Goal: Complete application form: Complete application form

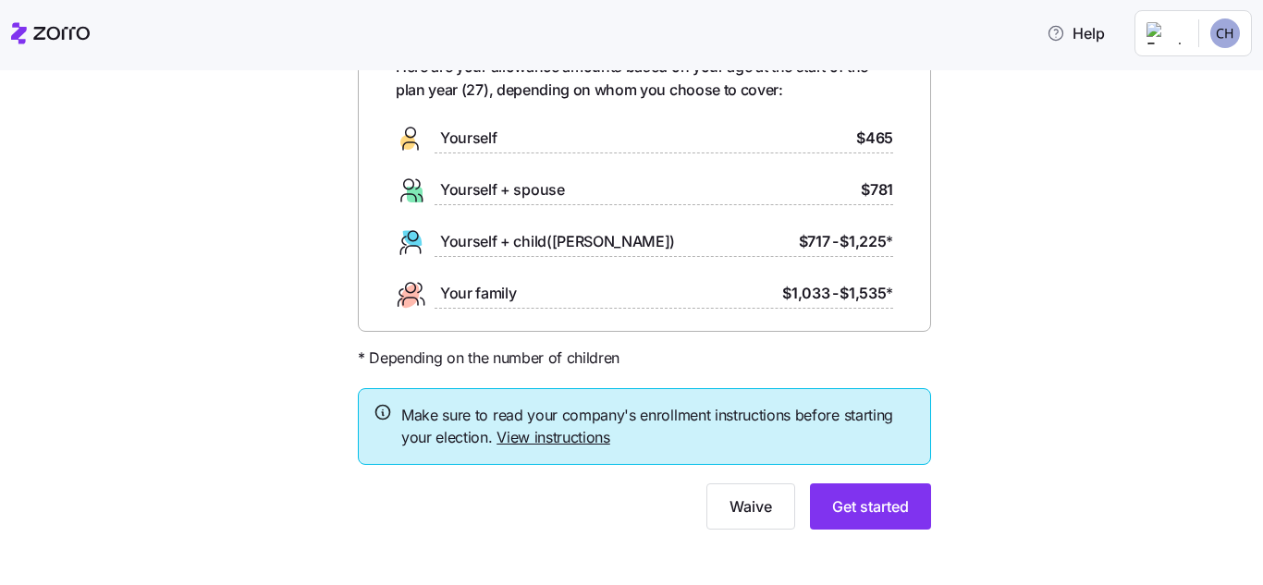
scroll to position [129, 0]
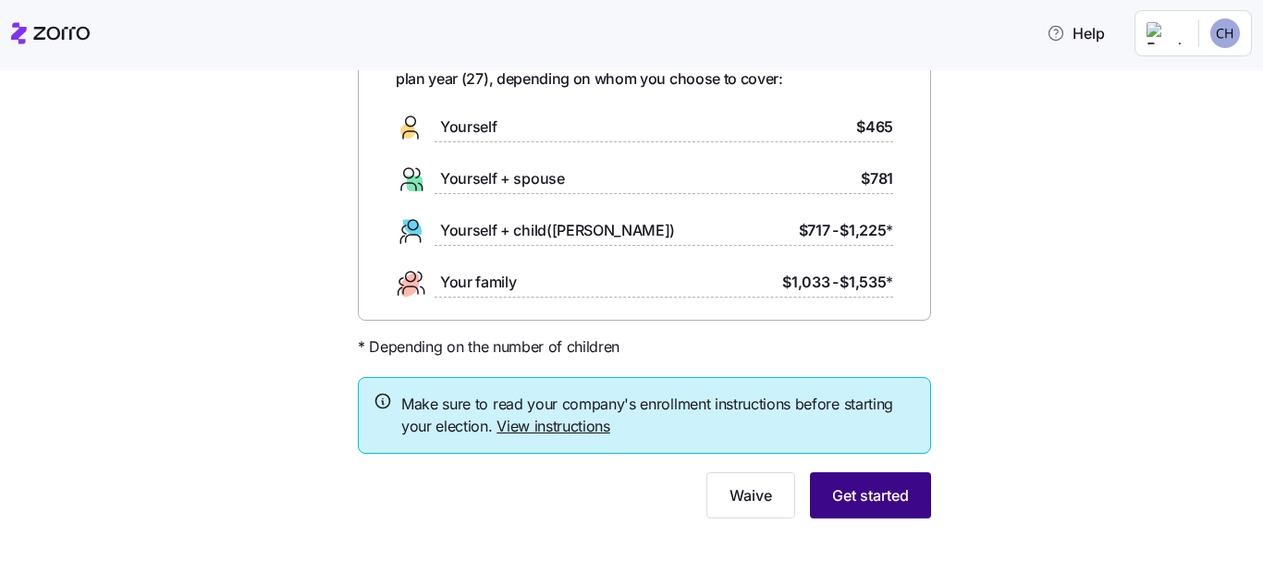
click at [867, 495] on span "Get started" at bounding box center [870, 495] width 77 height 22
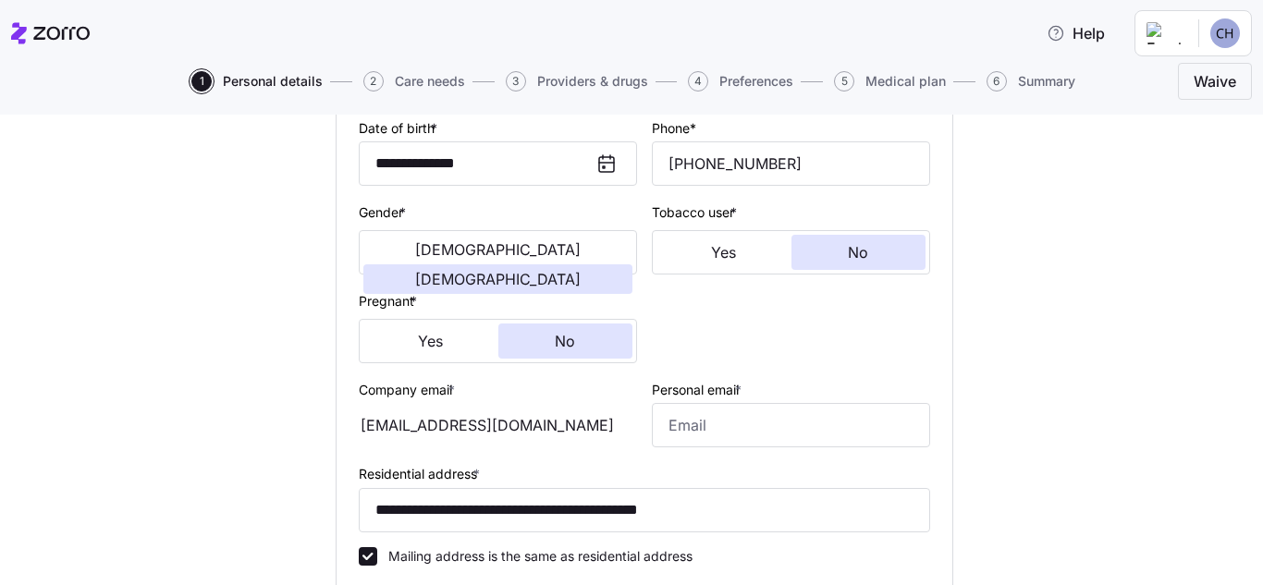
scroll to position [370, 0]
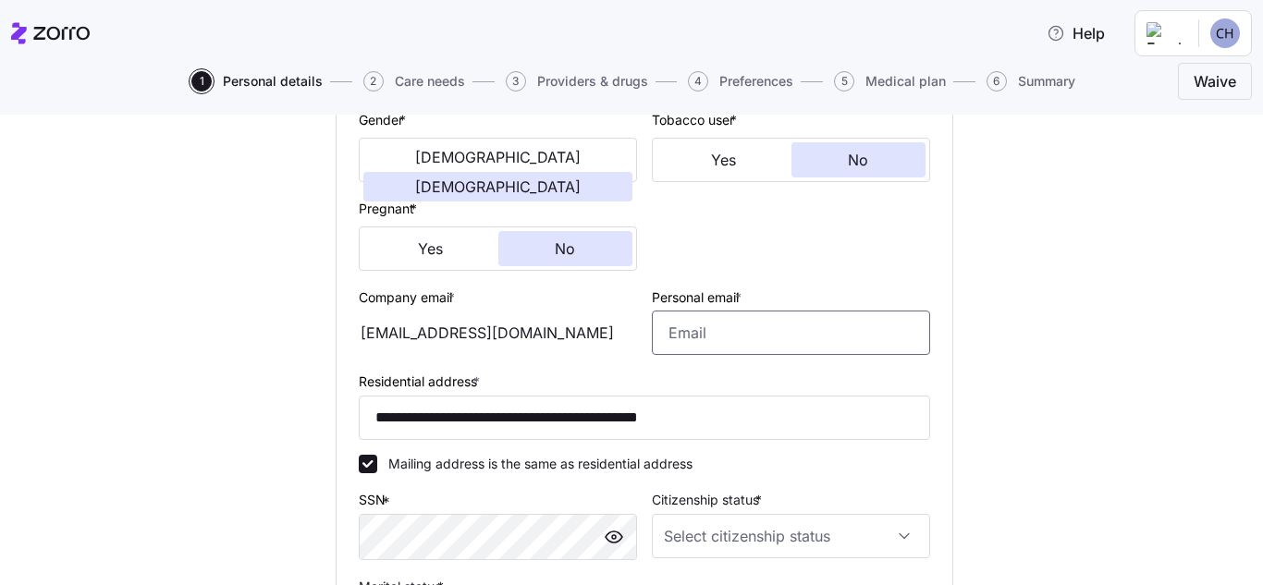
click at [756, 321] on input "Personal email *" at bounding box center [791, 333] width 278 height 44
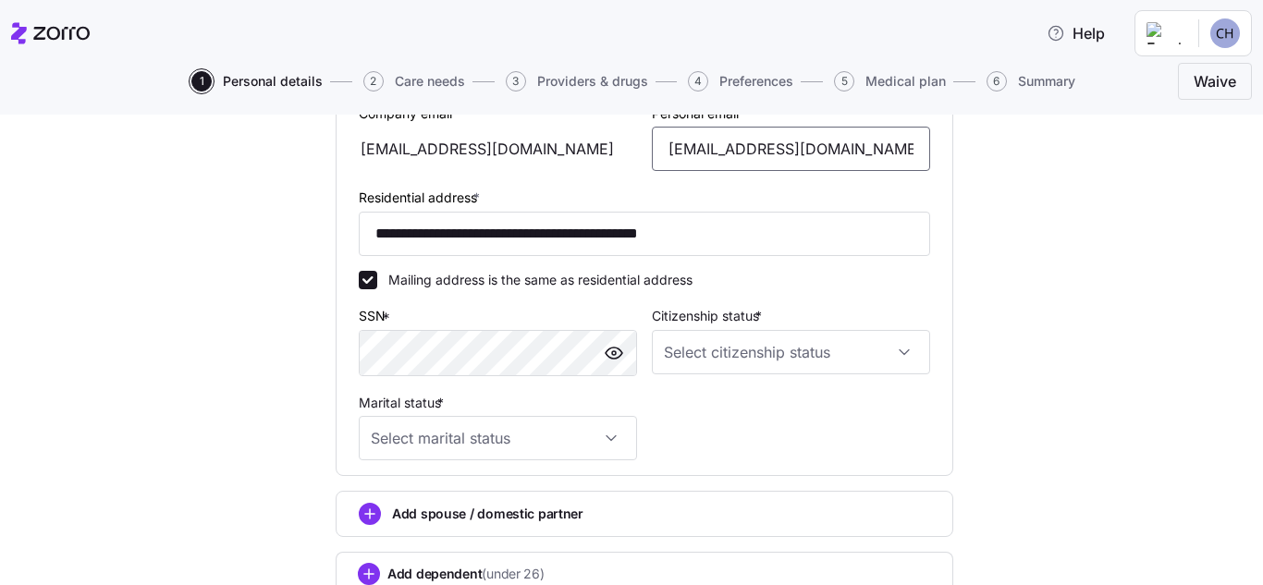
scroll to position [555, 0]
type input "[EMAIL_ADDRESS][DOMAIN_NAME]"
click at [891, 365] on input "Citizenship status *" at bounding box center [791, 351] width 278 height 44
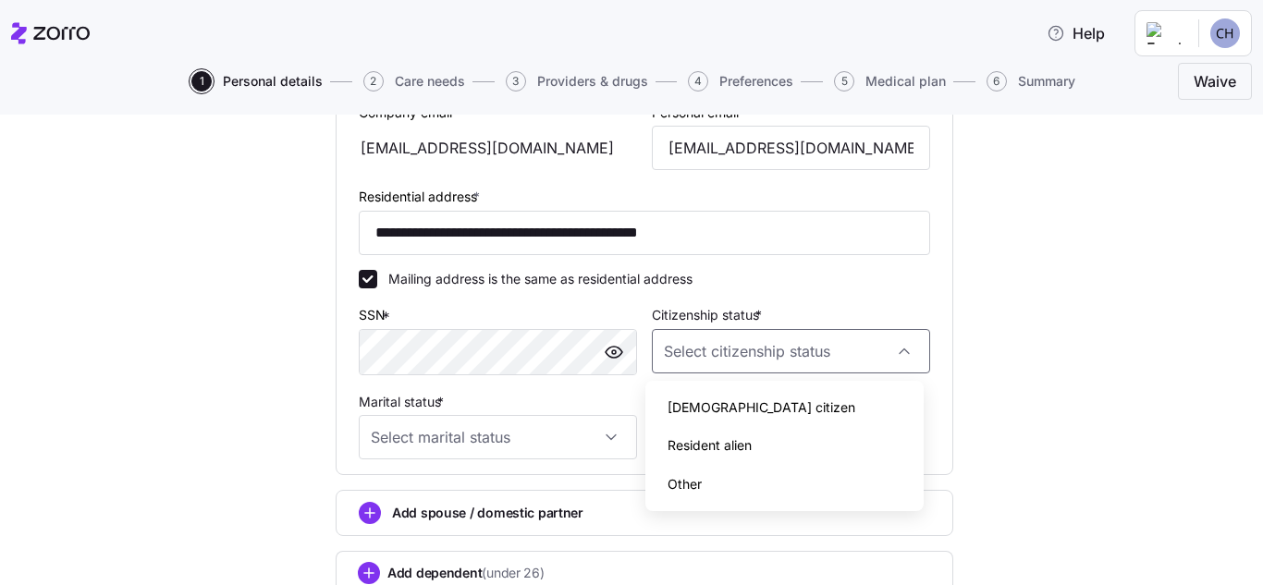
click at [727, 401] on span "[DEMOGRAPHIC_DATA] citizen" at bounding box center [762, 408] width 188 height 20
type input "[DEMOGRAPHIC_DATA] citizen"
click at [594, 437] on input "Marital status *" at bounding box center [498, 437] width 278 height 44
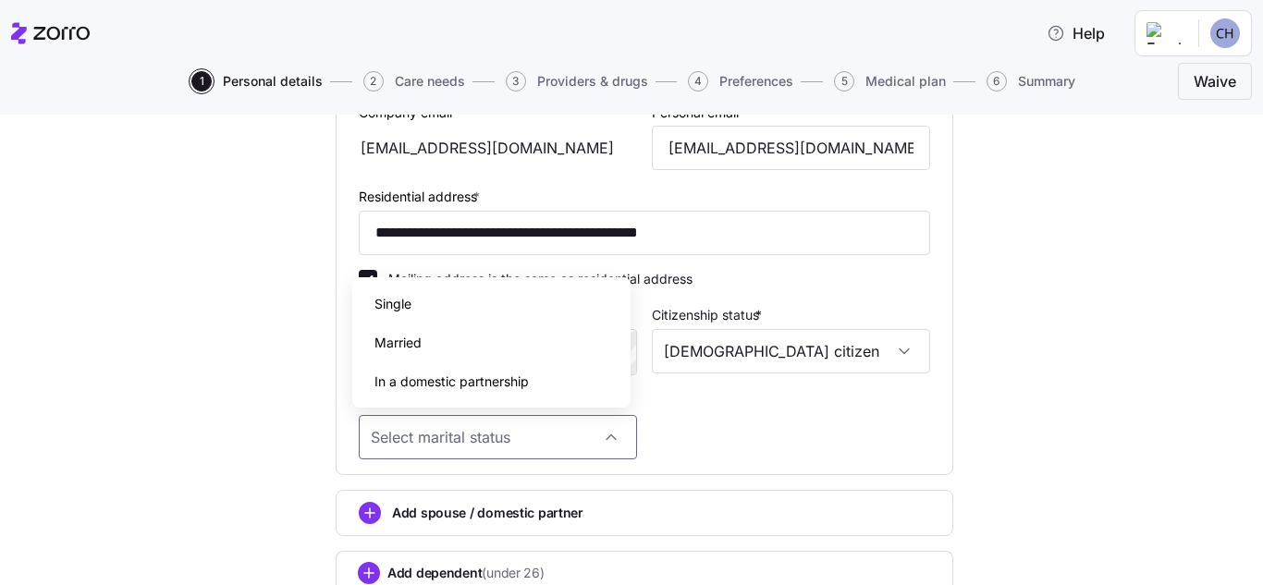
click at [397, 300] on span "Single" at bounding box center [392, 304] width 37 height 20
type input "Single"
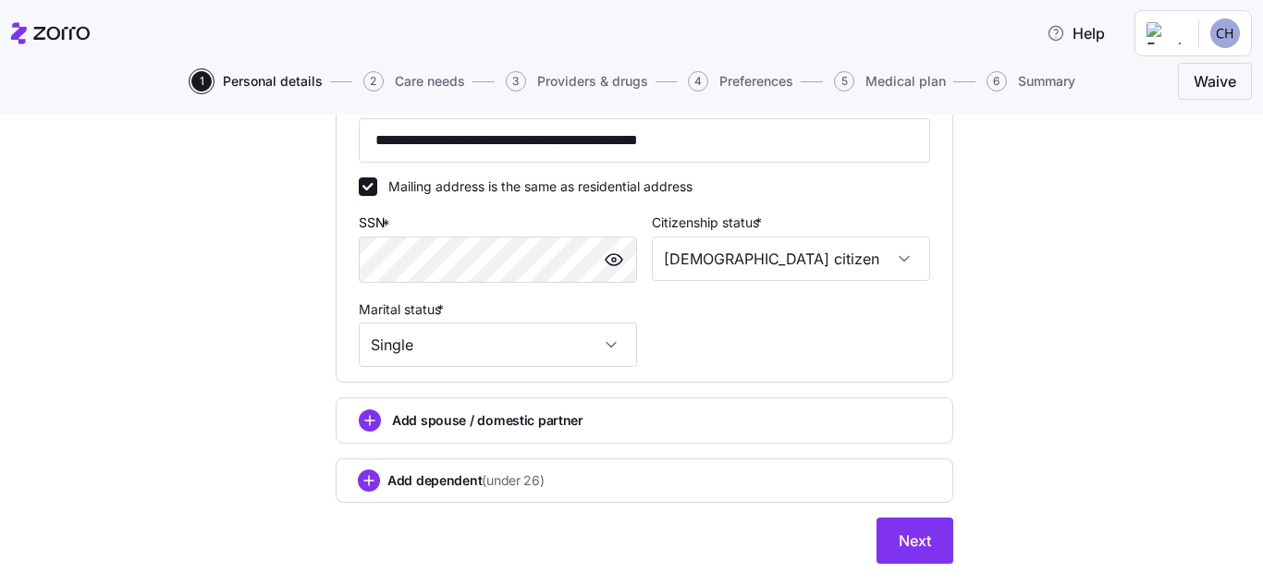
scroll to position [692, 0]
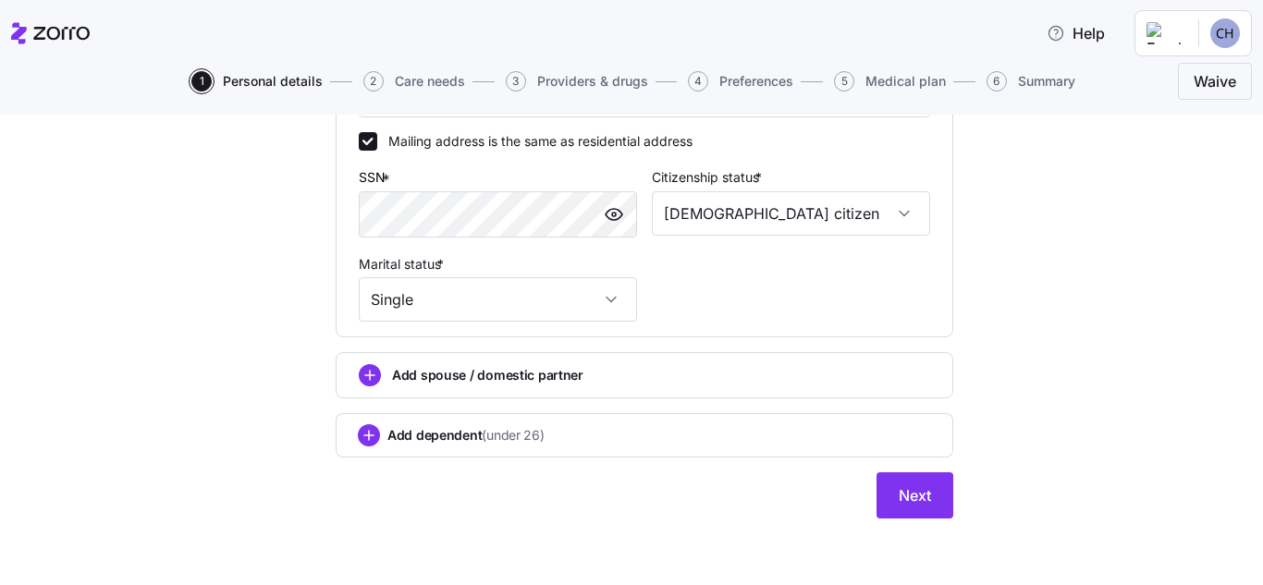
click at [415, 431] on span "Add dependent (under 26)" at bounding box center [465, 435] width 157 height 18
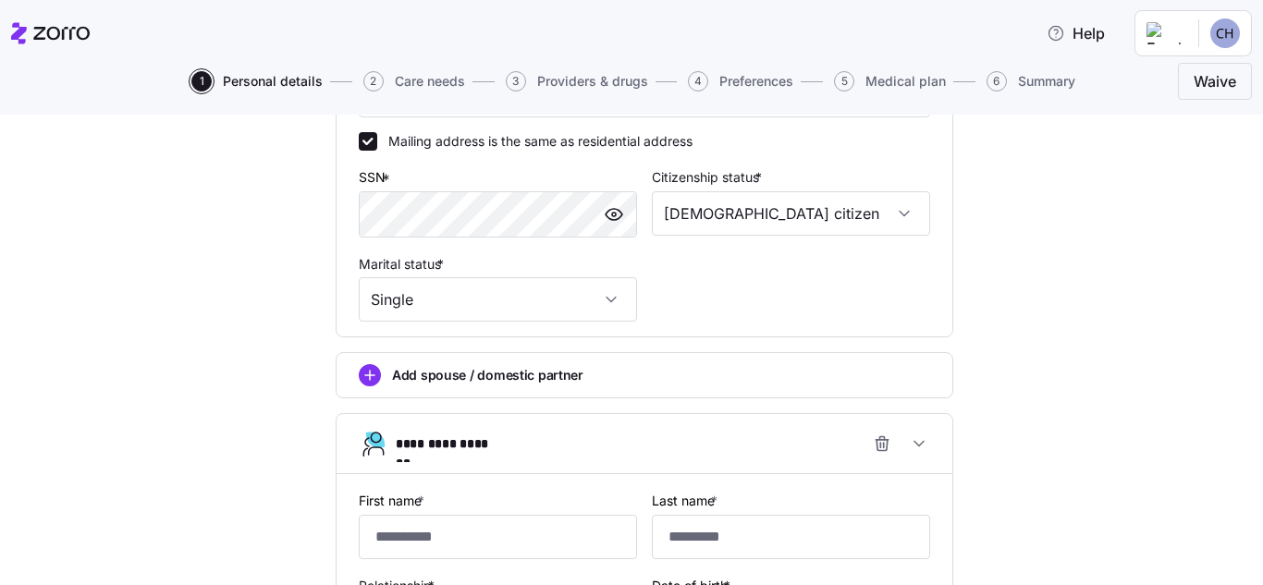
scroll to position [785, 0]
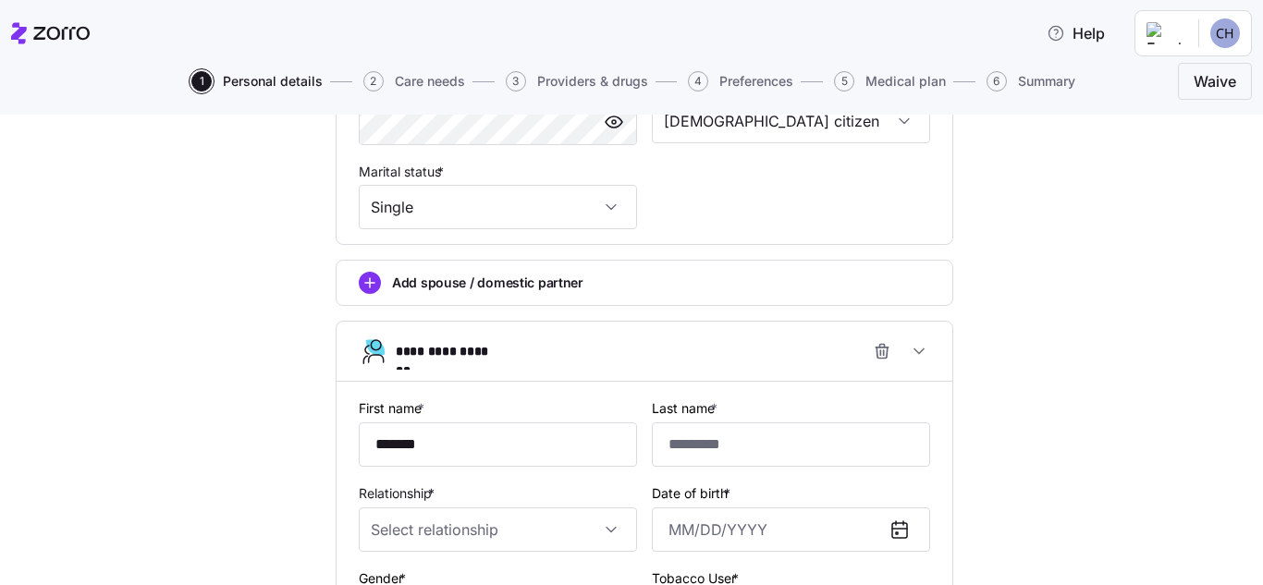
type input "*******"
type input "**********"
click at [426, 533] on input "Relationship *" at bounding box center [498, 530] width 278 height 44
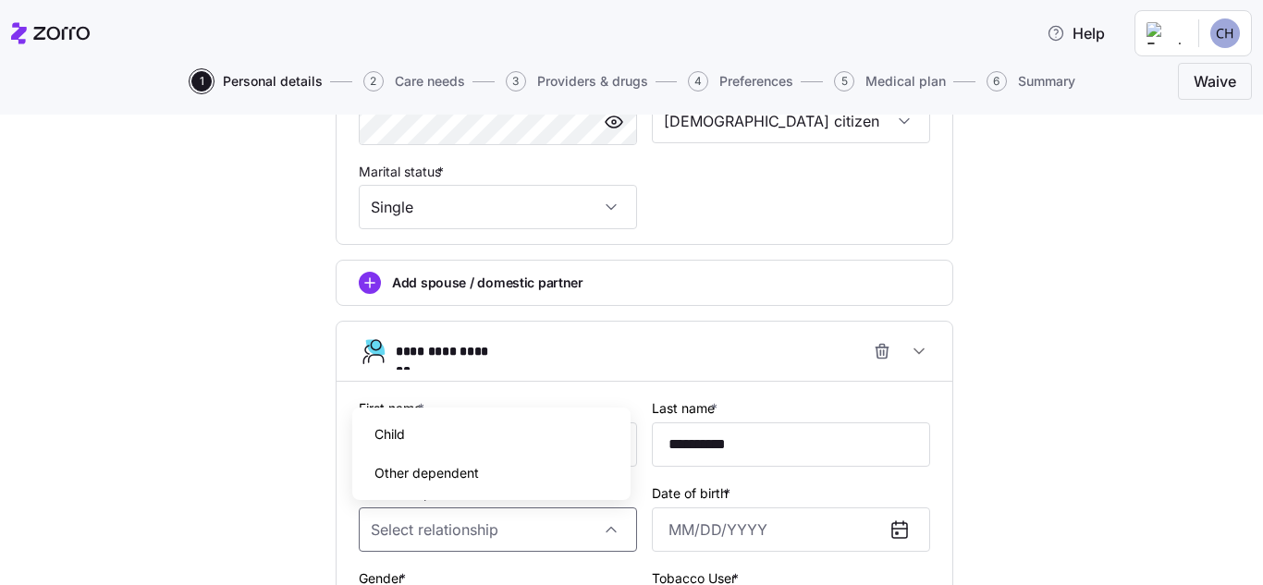
click at [437, 443] on div "Child" at bounding box center [491, 434] width 263 height 39
type input "Child"
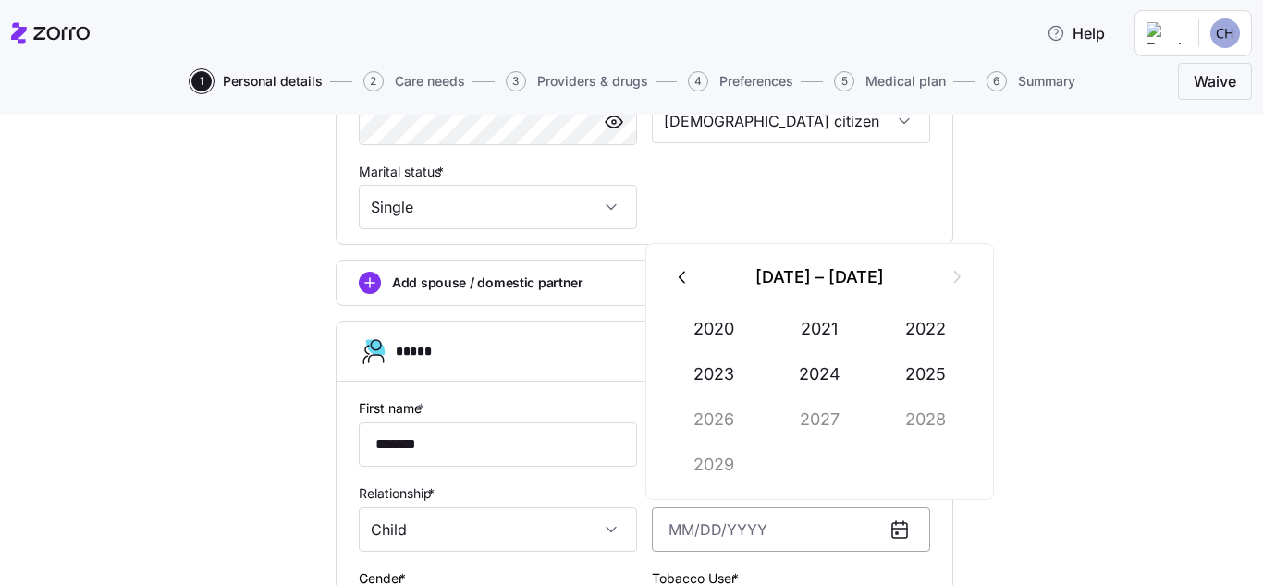
click at [659, 534] on input "Date of birth *" at bounding box center [791, 530] width 278 height 44
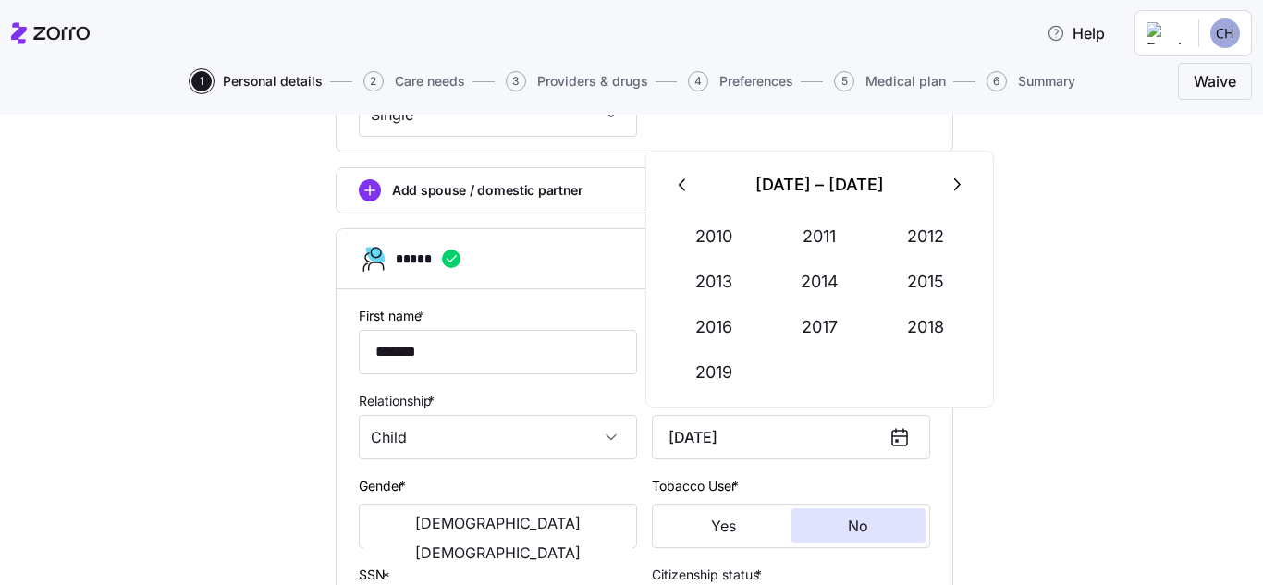
type input "[DATE]"
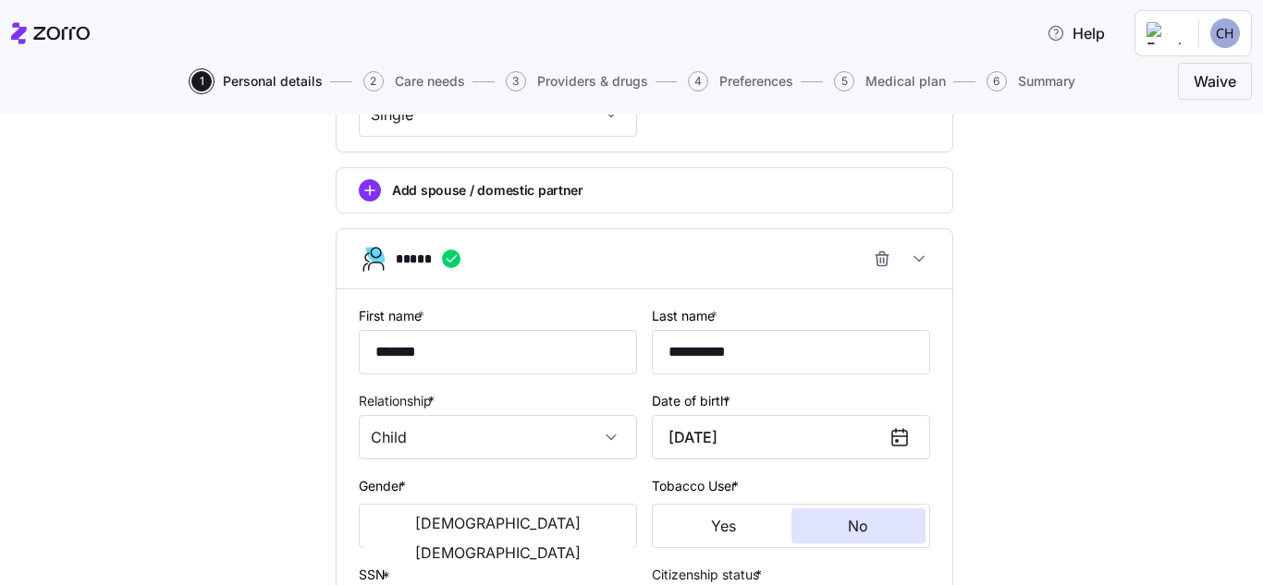
click at [889, 471] on div "Tobacco User * Yes No" at bounding box center [790, 511] width 293 height 89
click at [438, 531] on span "[DEMOGRAPHIC_DATA]" at bounding box center [497, 523] width 165 height 15
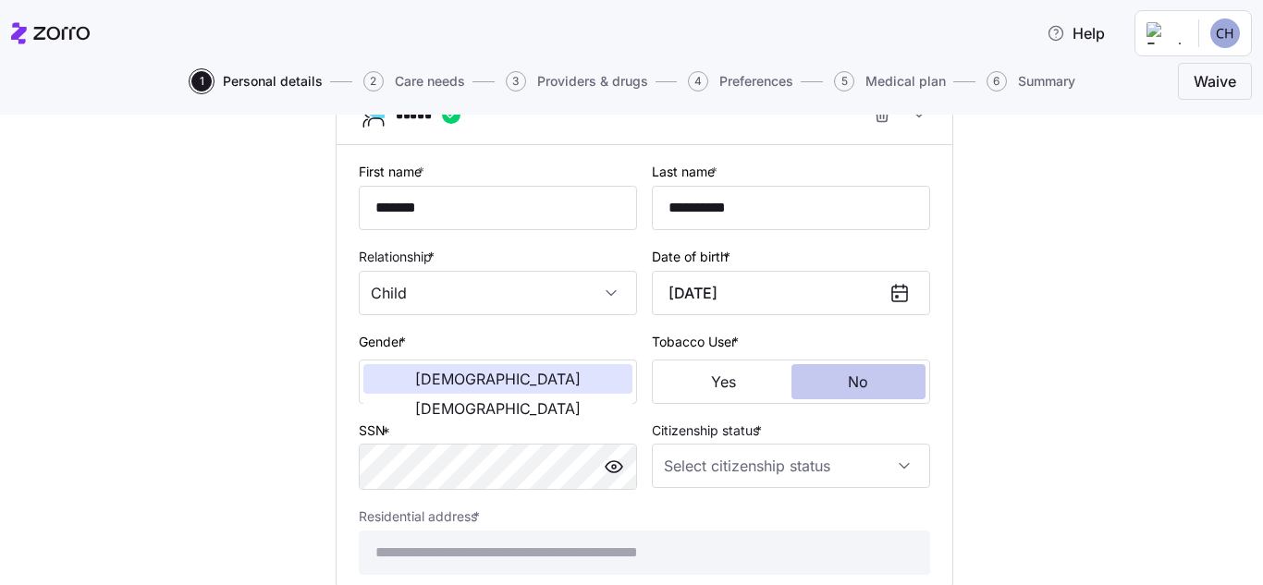
scroll to position [1062, 0]
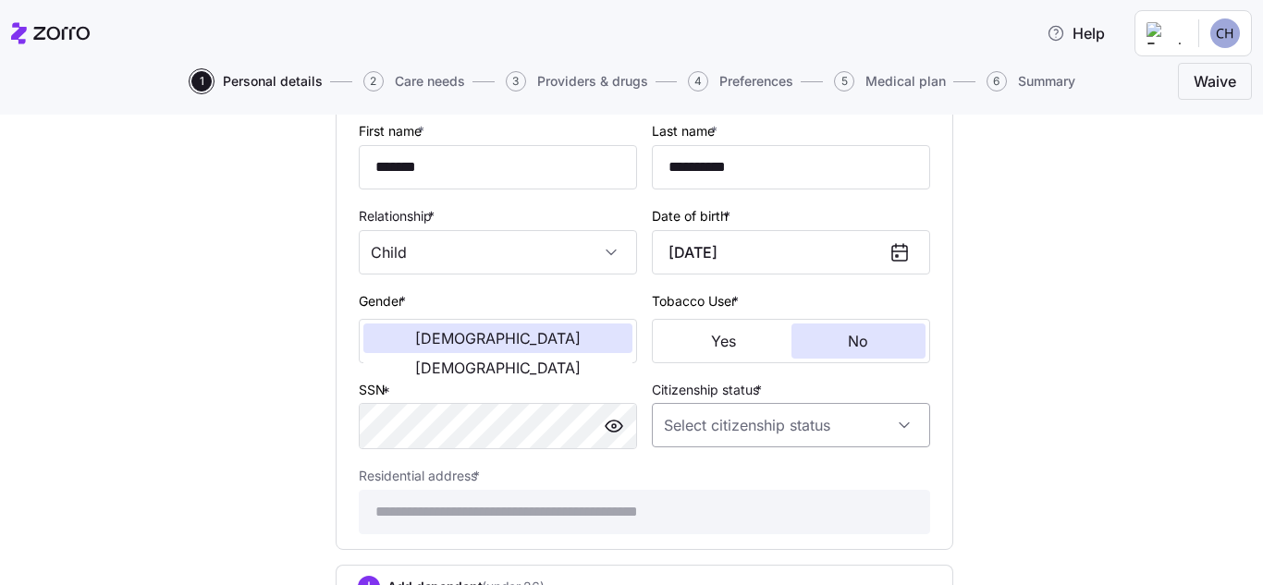
click at [831, 435] on input "Citizenship status *" at bounding box center [791, 425] width 278 height 44
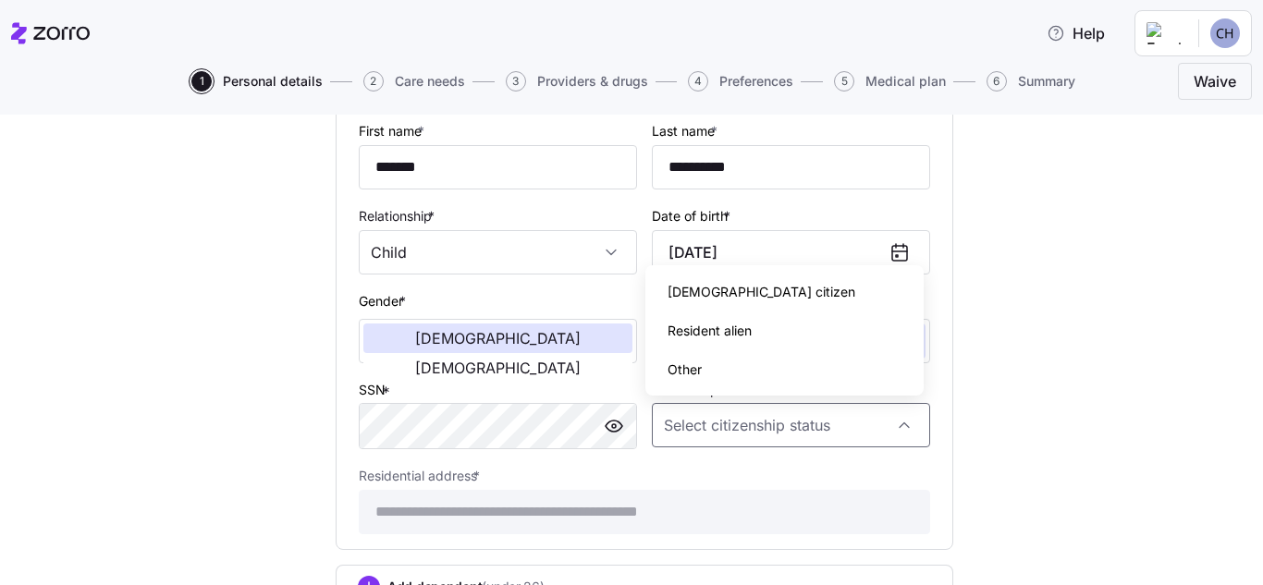
click at [731, 300] on div "[DEMOGRAPHIC_DATA] citizen" at bounding box center [784, 292] width 263 height 39
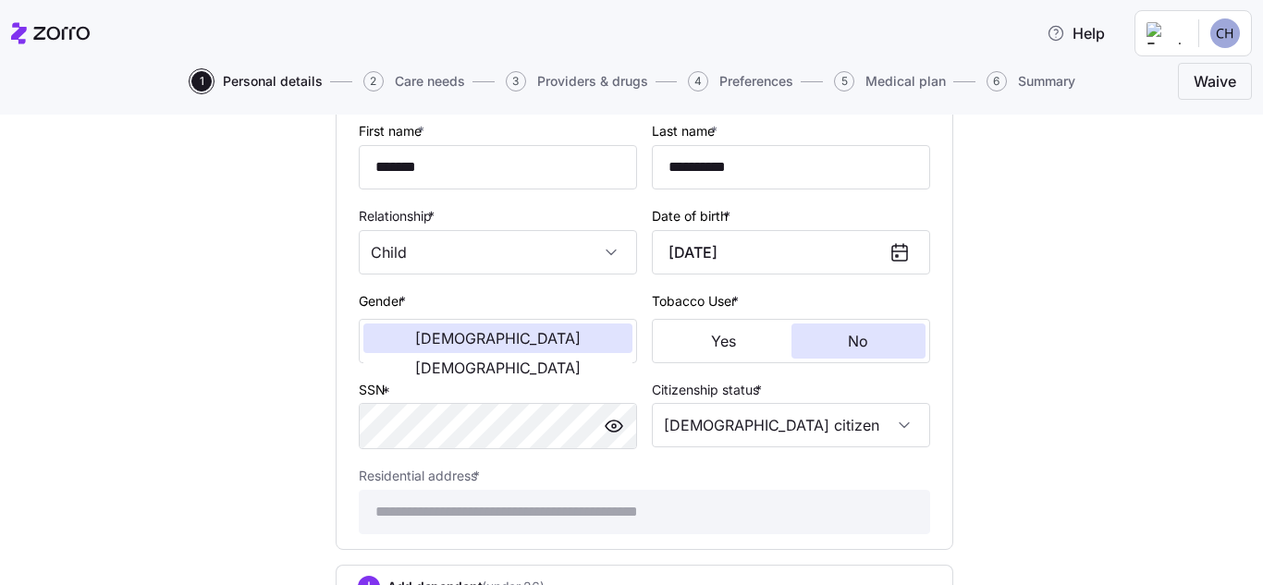
type input "[DEMOGRAPHIC_DATA] citizen"
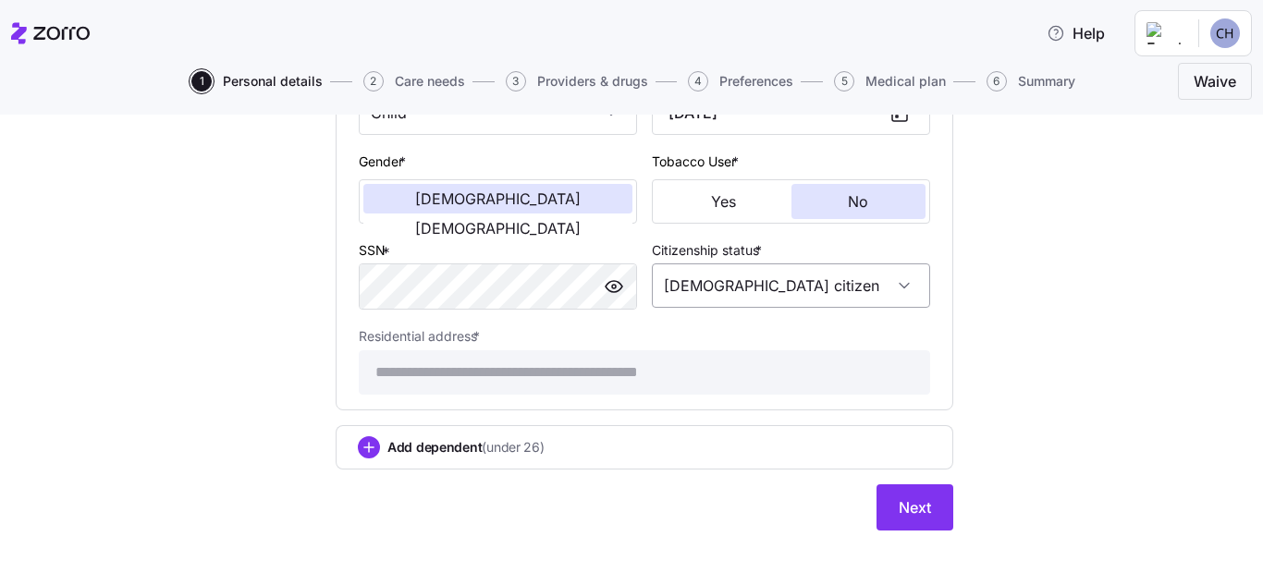
scroll to position [1214, 0]
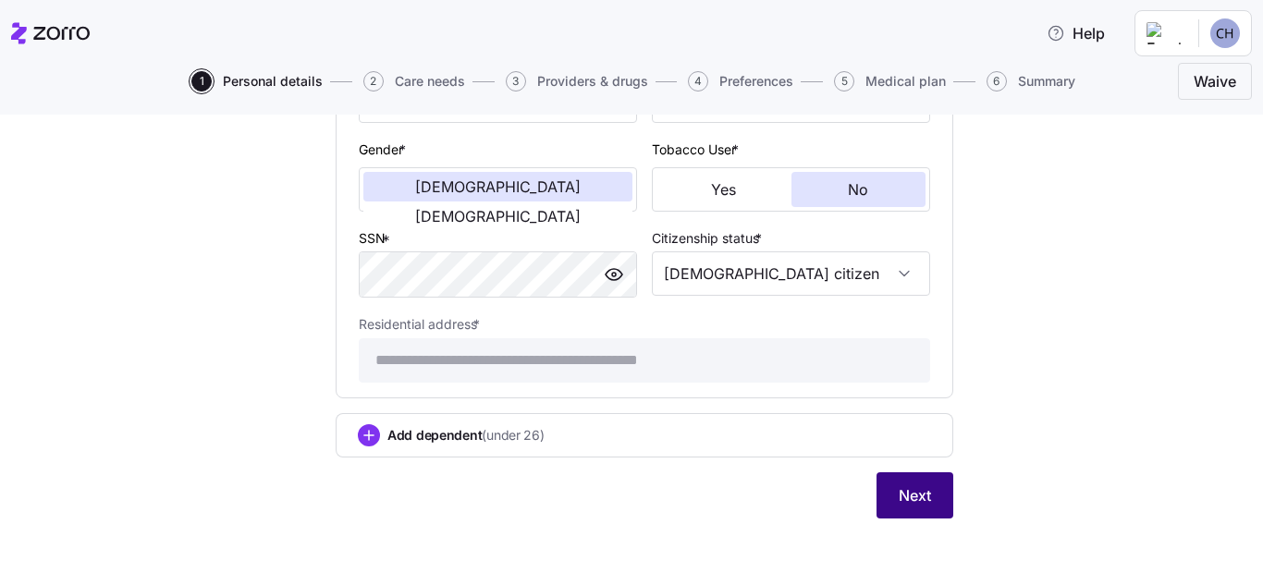
click at [901, 509] on button "Next" at bounding box center [914, 495] width 77 height 46
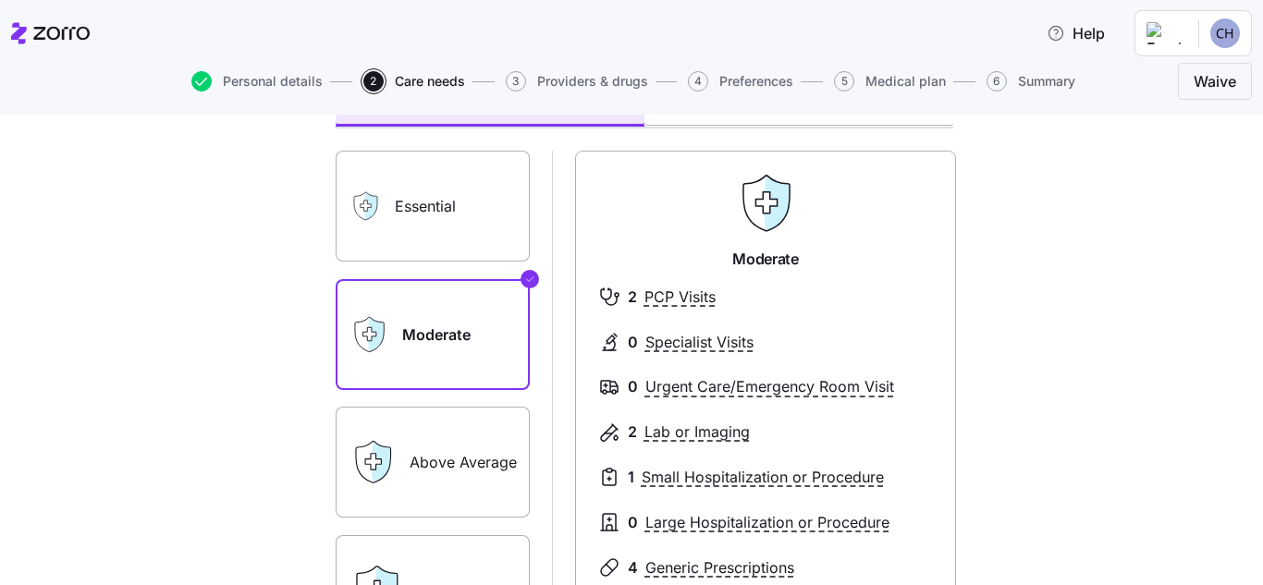
scroll to position [92, 0]
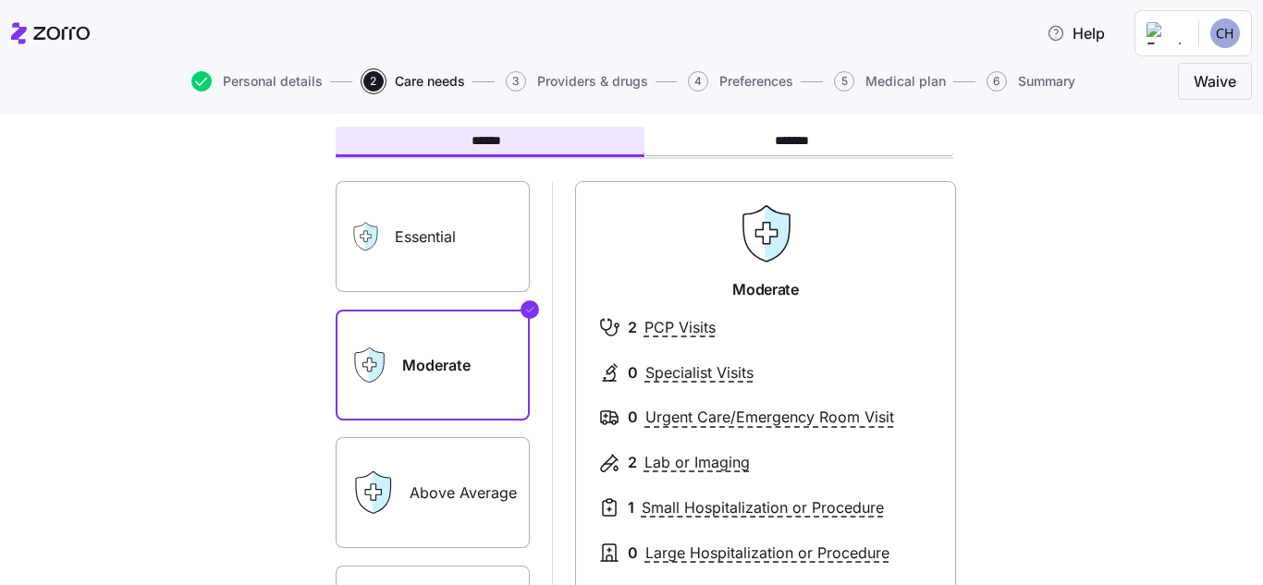
click at [507, 272] on label "Essential" at bounding box center [433, 236] width 194 height 111
click at [0, 0] on input "Essential" at bounding box center [0, 0] width 0 height 0
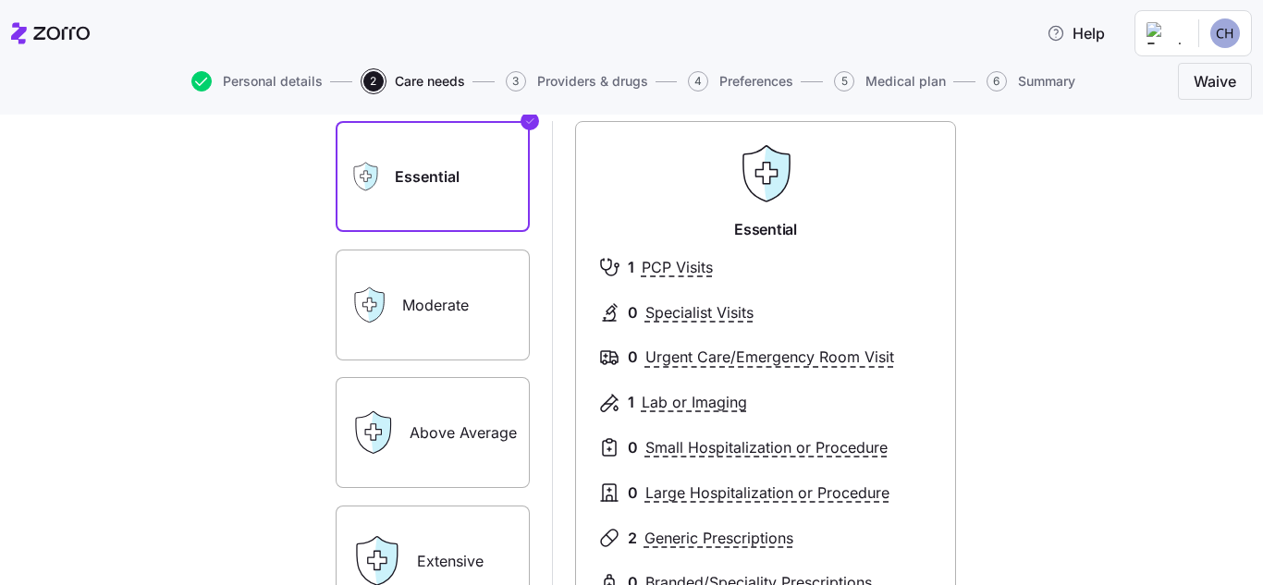
scroll to position [185, 0]
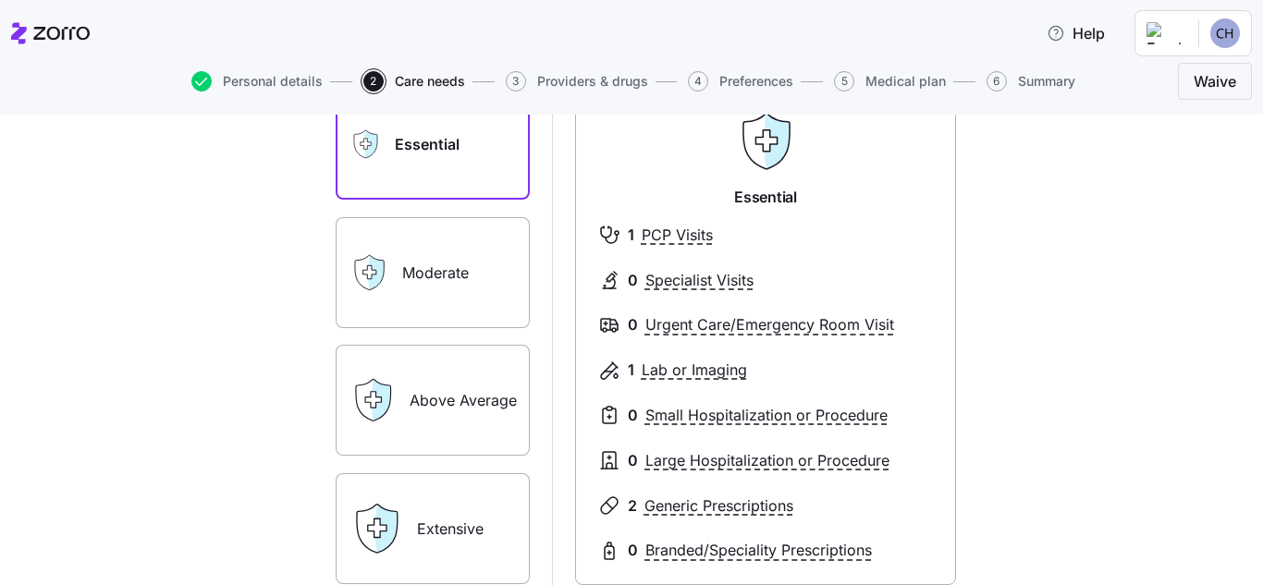
click at [494, 270] on label "Moderate" at bounding box center [433, 272] width 194 height 111
click at [0, 0] on input "Moderate" at bounding box center [0, 0] width 0 height 0
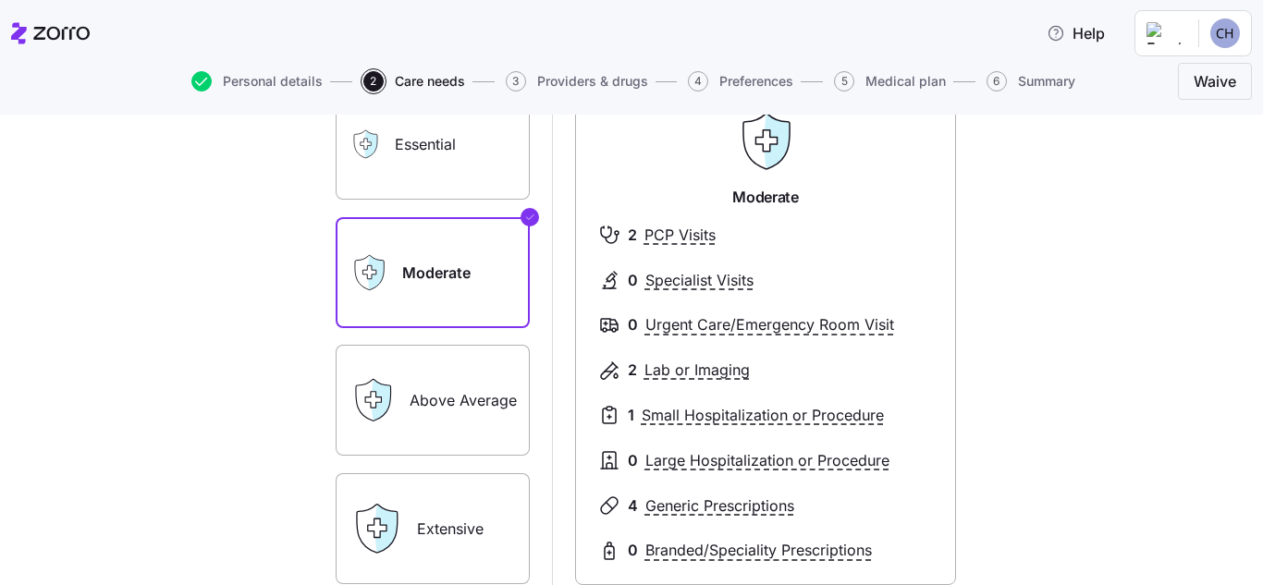
click at [501, 408] on label "Above Average" at bounding box center [433, 400] width 194 height 111
click at [0, 0] on input "Above Average" at bounding box center [0, 0] width 0 height 0
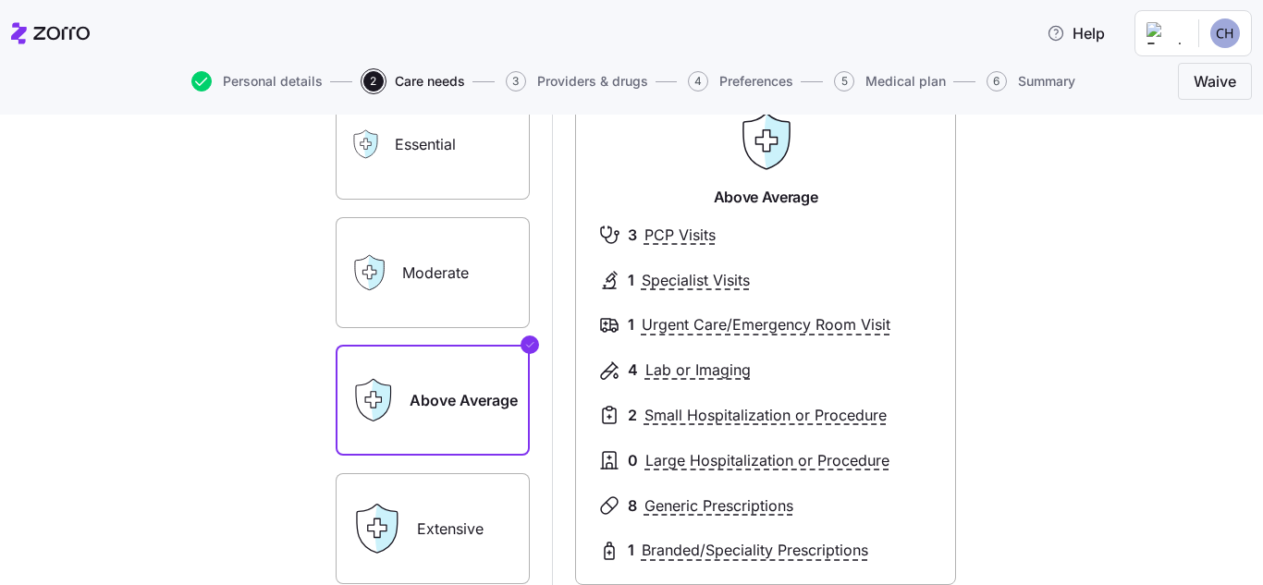
scroll to position [277, 0]
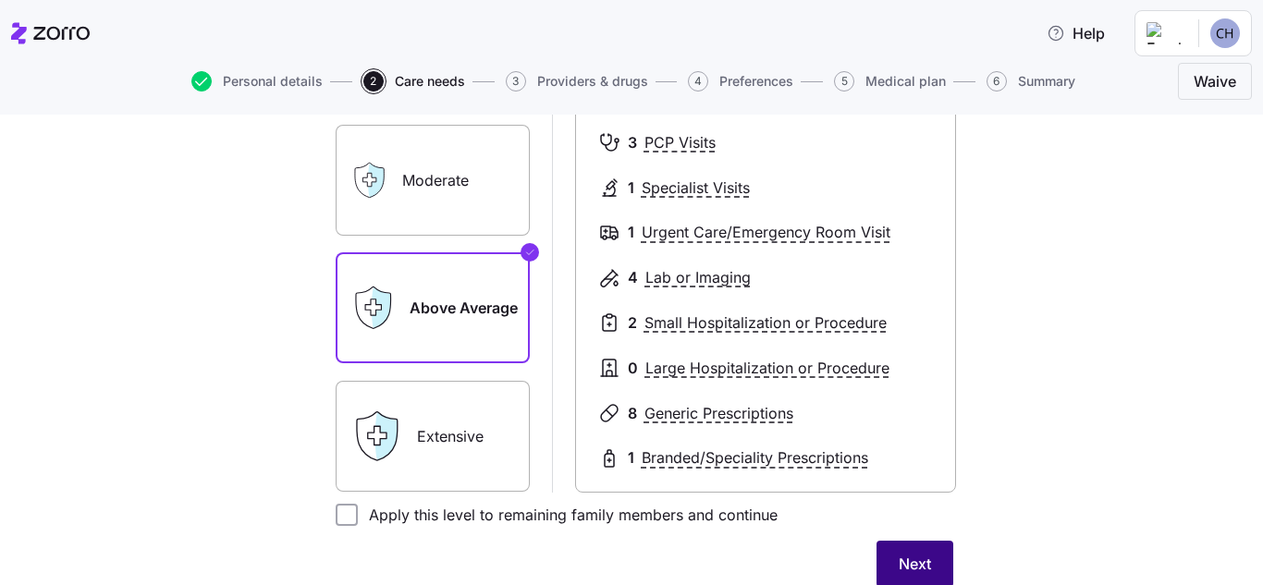
click at [929, 548] on button "Next" at bounding box center [914, 564] width 77 height 46
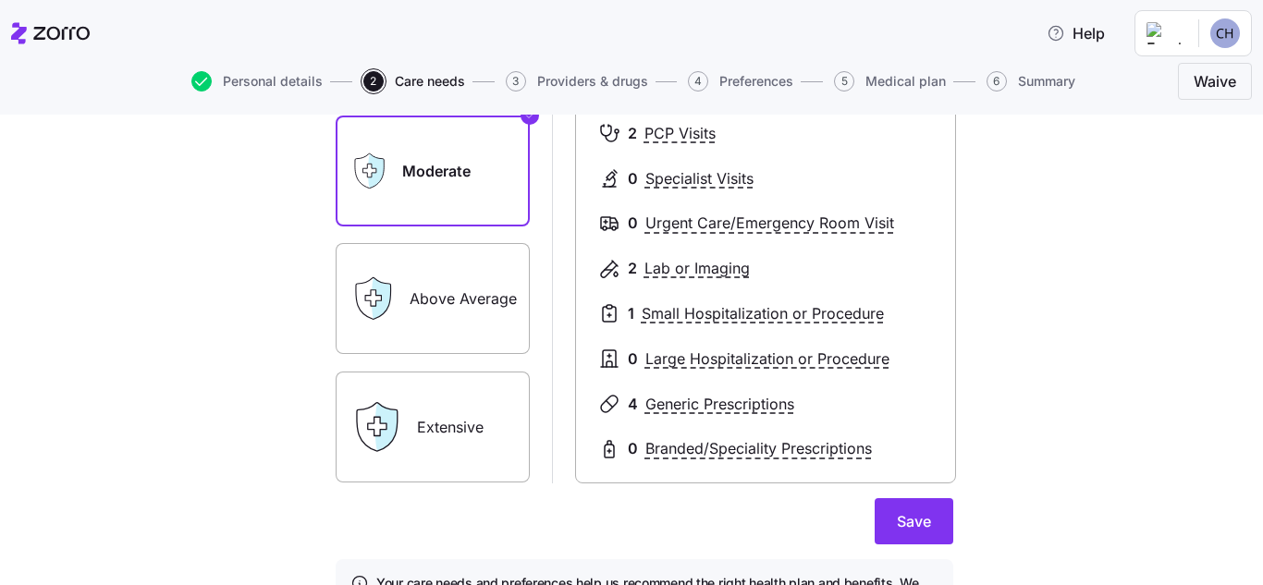
scroll to position [370, 0]
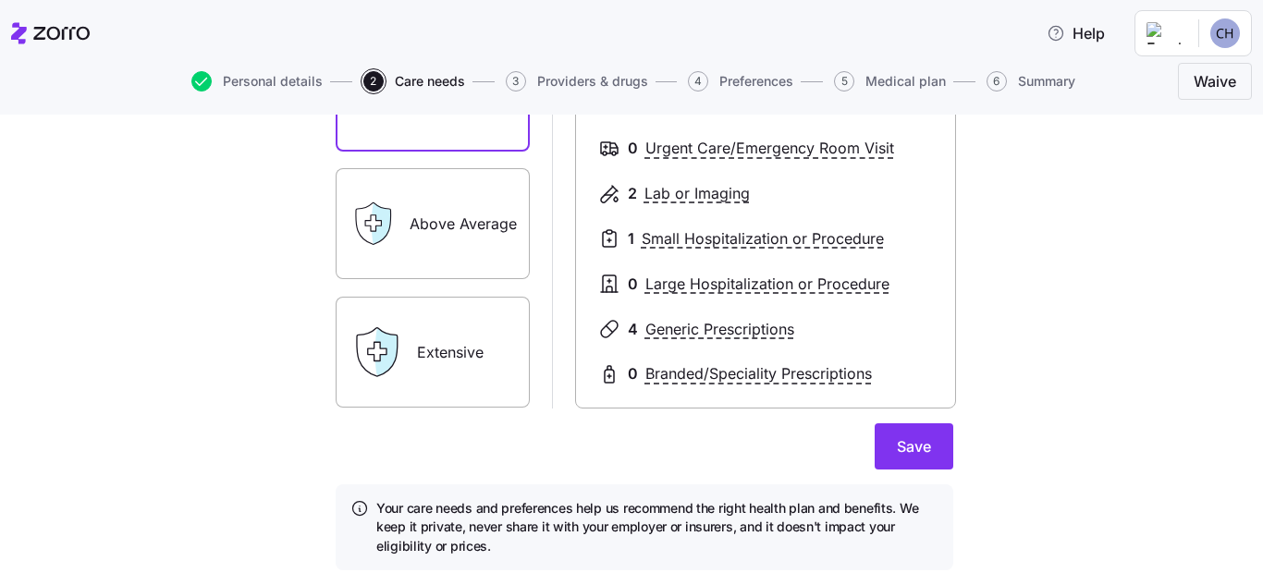
click at [433, 226] on label "Above Average" at bounding box center [433, 223] width 194 height 111
click at [0, 0] on input "Above Average" at bounding box center [0, 0] width 0 height 0
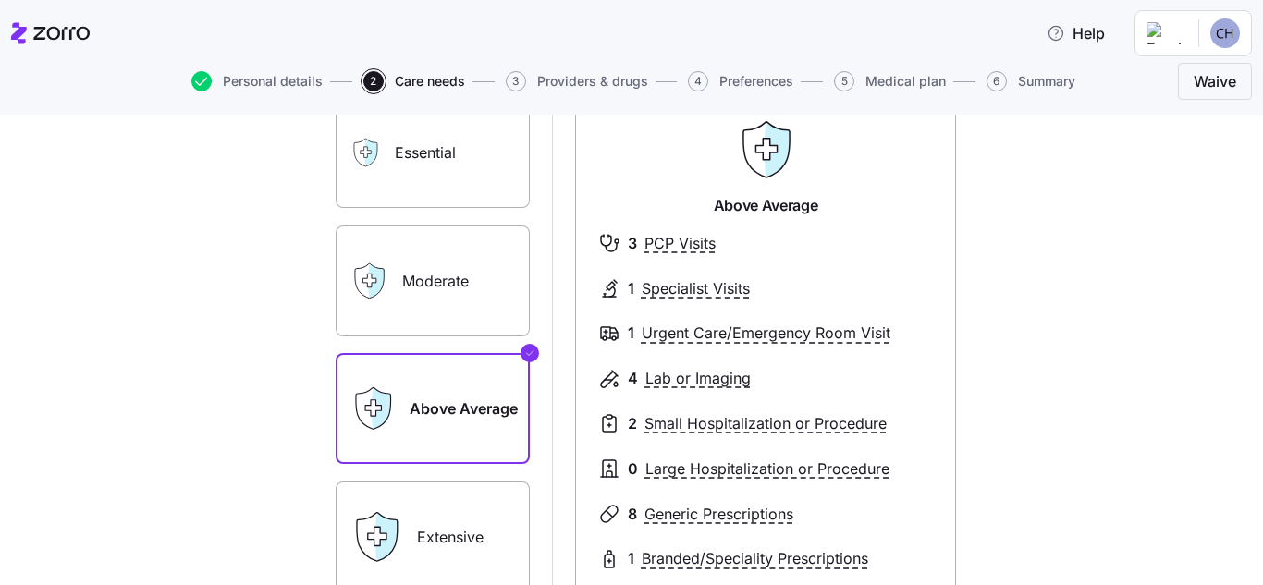
scroll to position [277, 0]
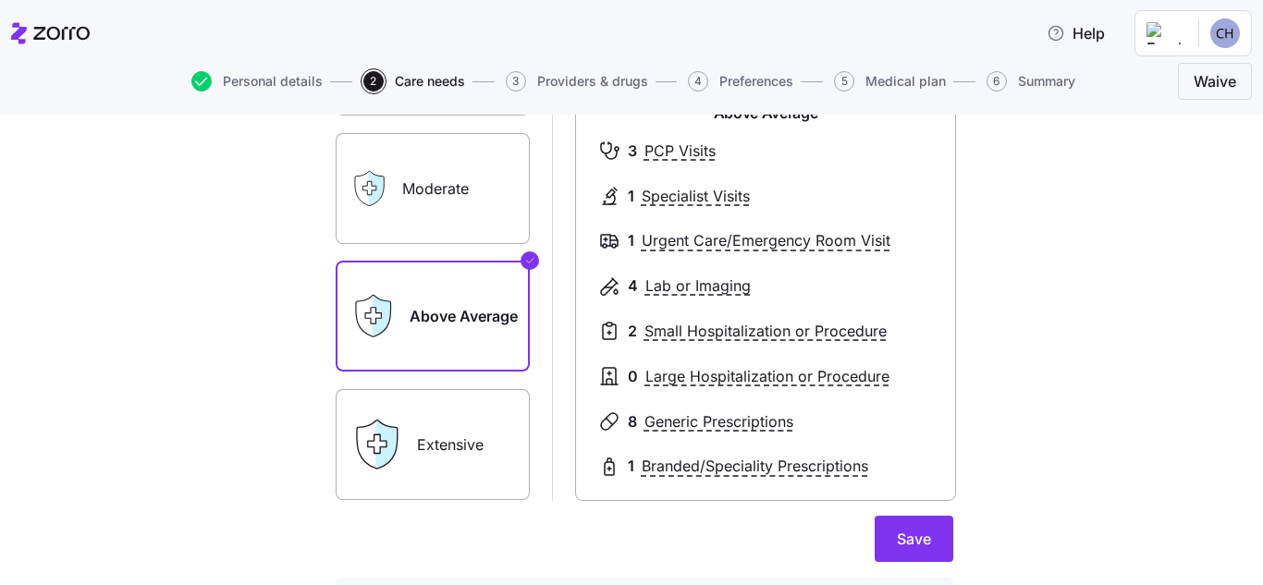
click at [488, 209] on label "Moderate" at bounding box center [433, 188] width 194 height 111
click at [0, 0] on input "Moderate" at bounding box center [0, 0] width 0 height 0
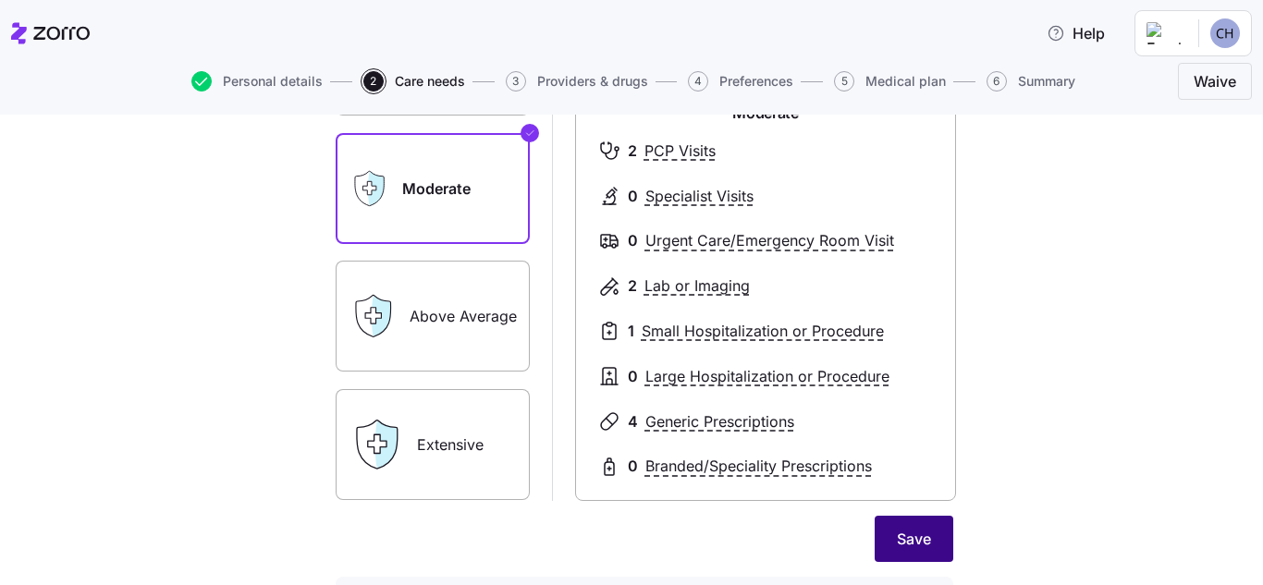
click at [896, 525] on button "Save" at bounding box center [914, 539] width 79 height 46
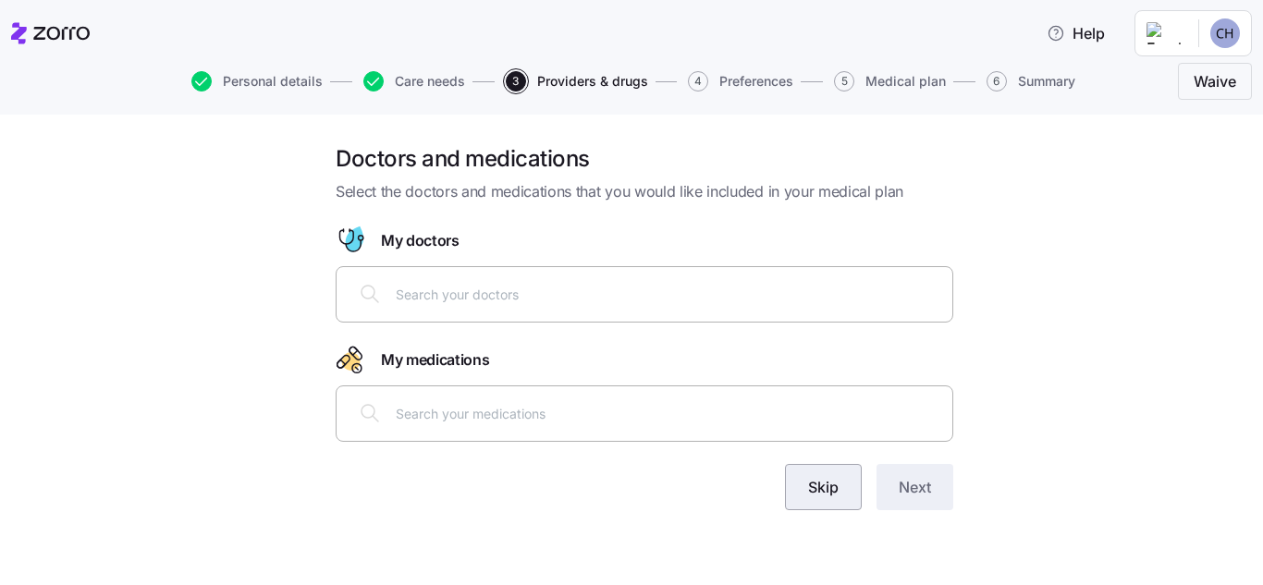
click at [842, 480] on button "Skip" at bounding box center [823, 487] width 77 height 46
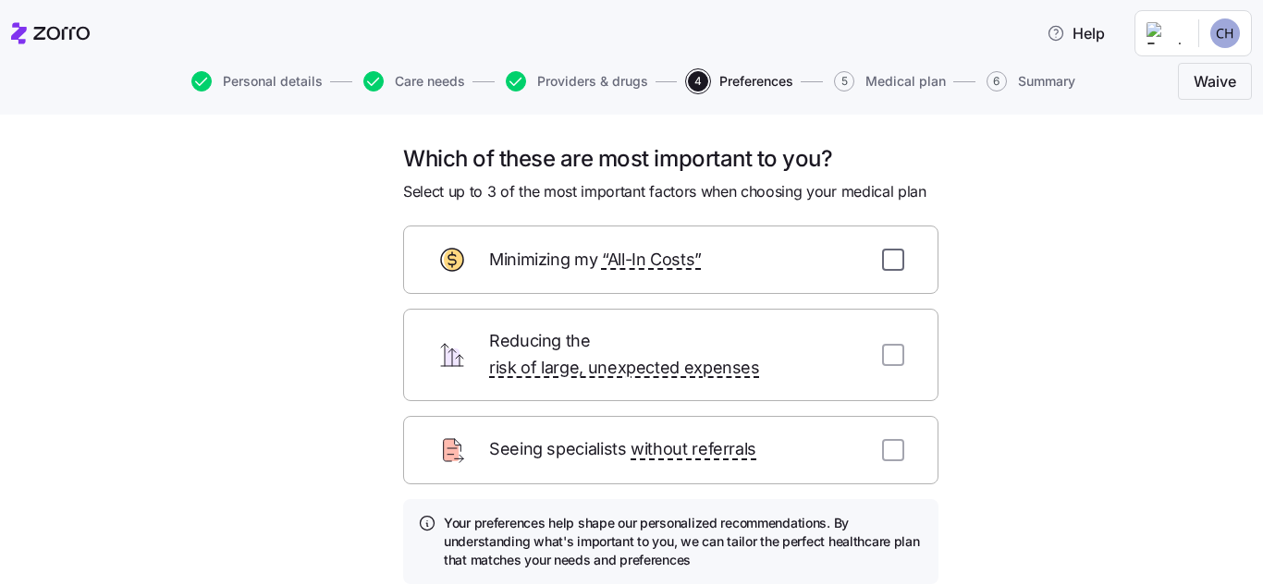
click at [892, 265] on input "checkbox" at bounding box center [893, 260] width 22 height 22
checkbox input "true"
click at [882, 344] on input "checkbox" at bounding box center [893, 355] width 22 height 22
checkbox input "true"
click at [886, 439] on input "checkbox" at bounding box center [893, 450] width 22 height 22
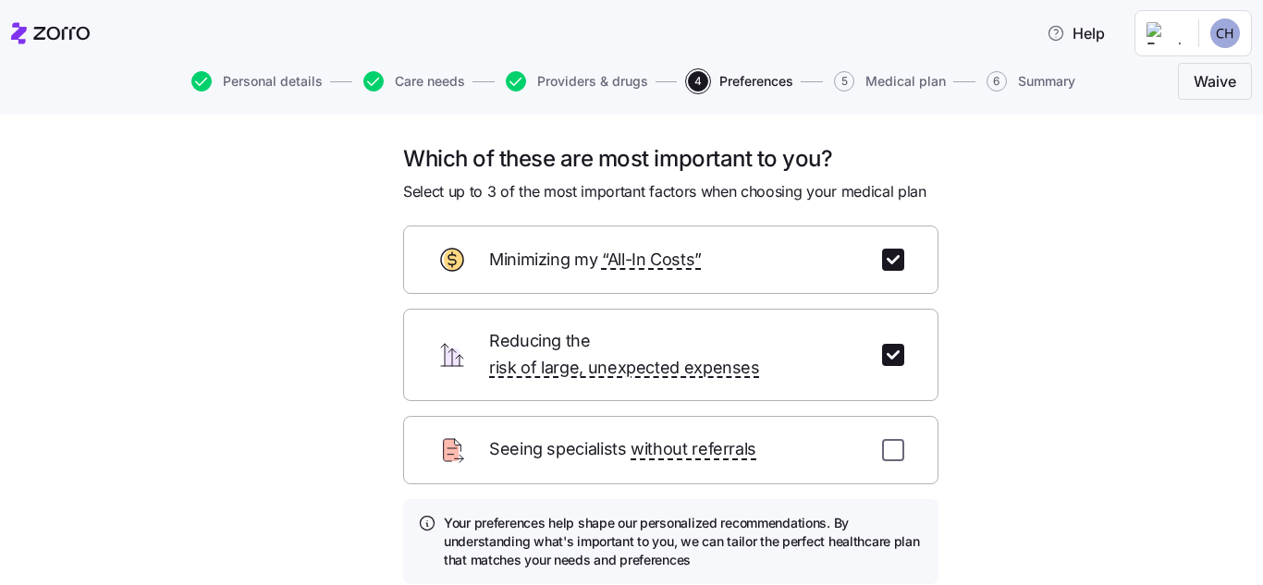
checkbox input "true"
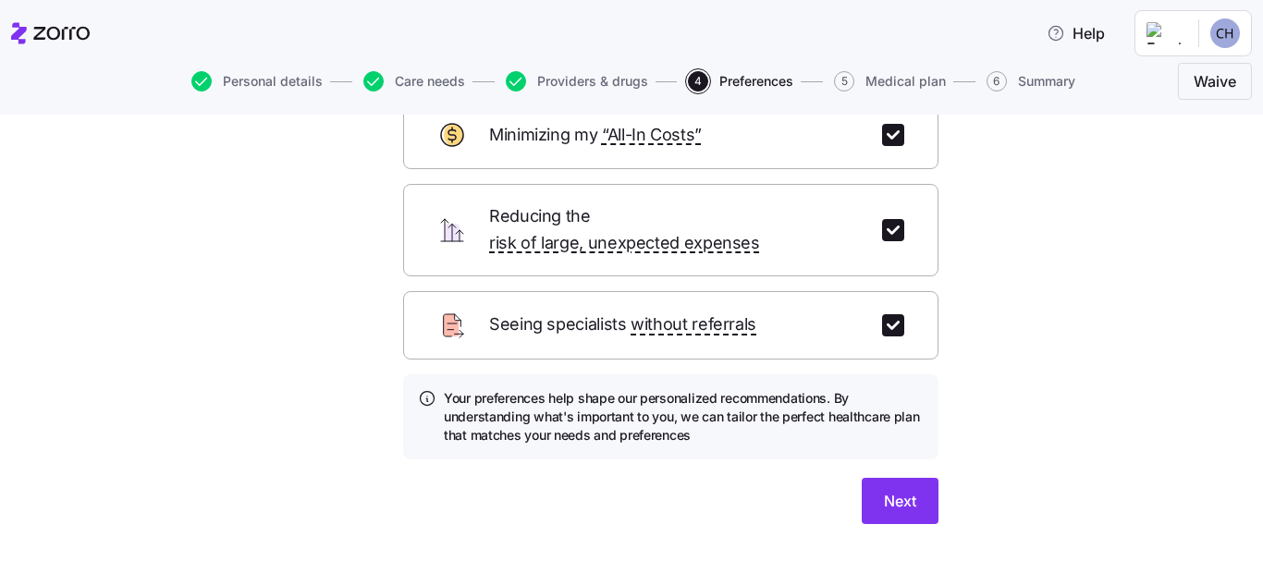
scroll to position [129, 0]
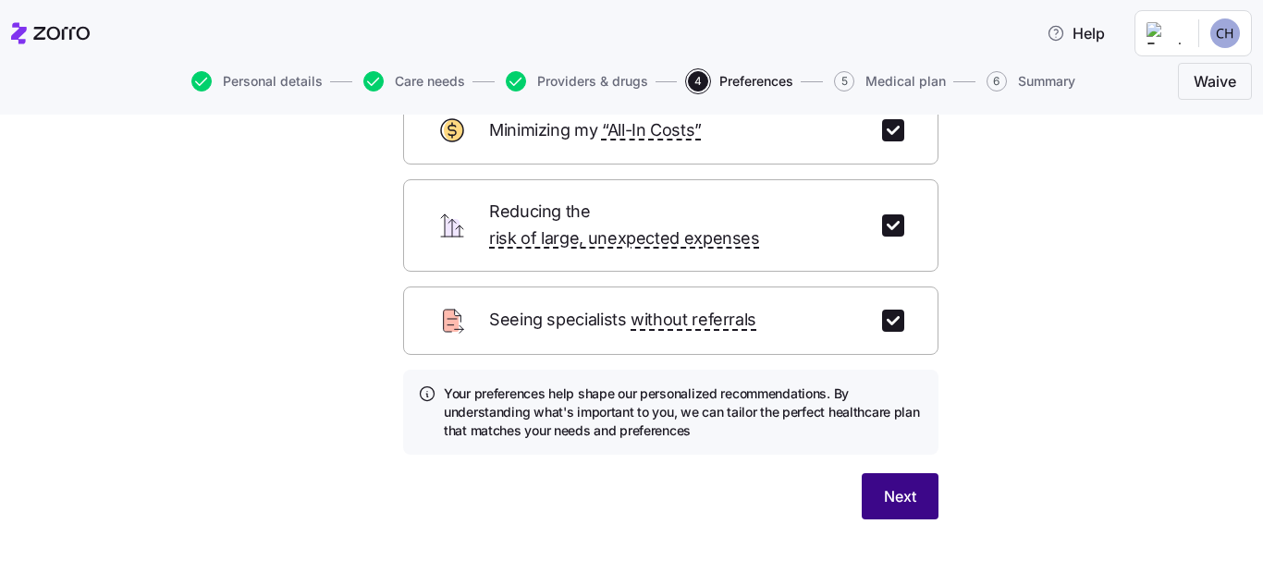
click at [891, 473] on button "Next" at bounding box center [900, 496] width 77 height 46
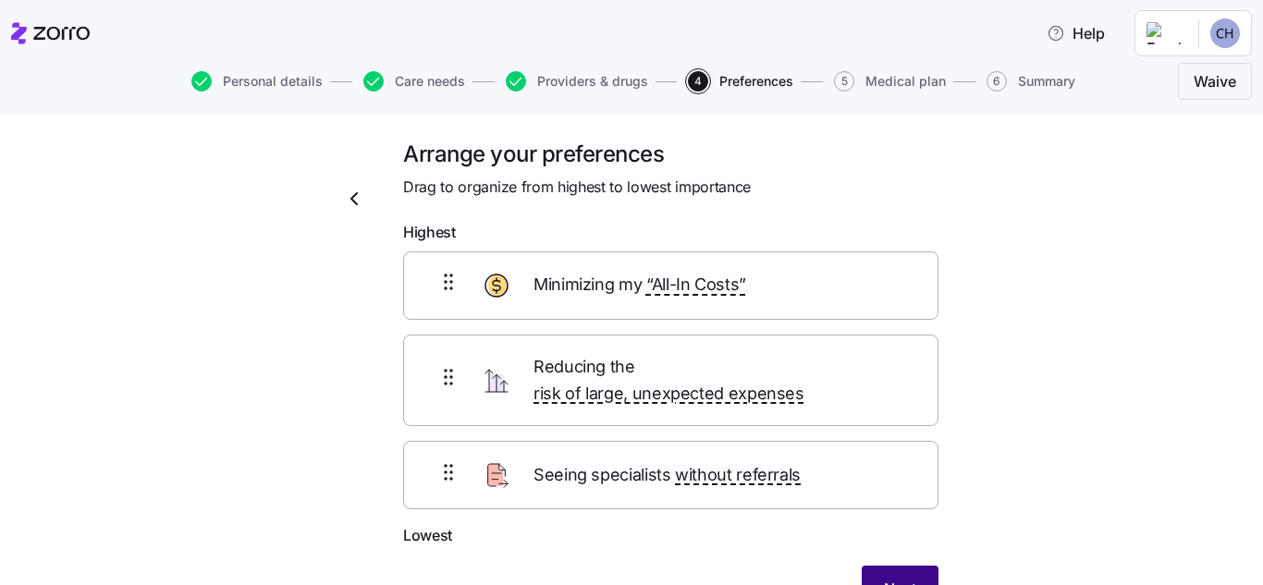
scroll to position [97, 0]
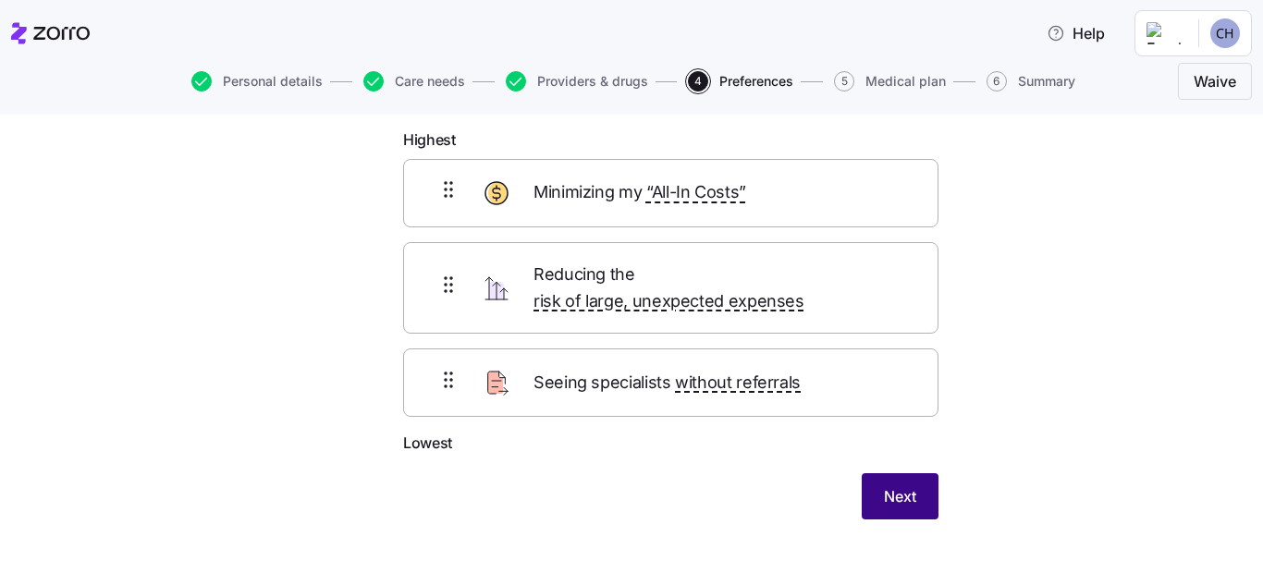
click at [899, 485] on span "Next" at bounding box center [900, 496] width 32 height 22
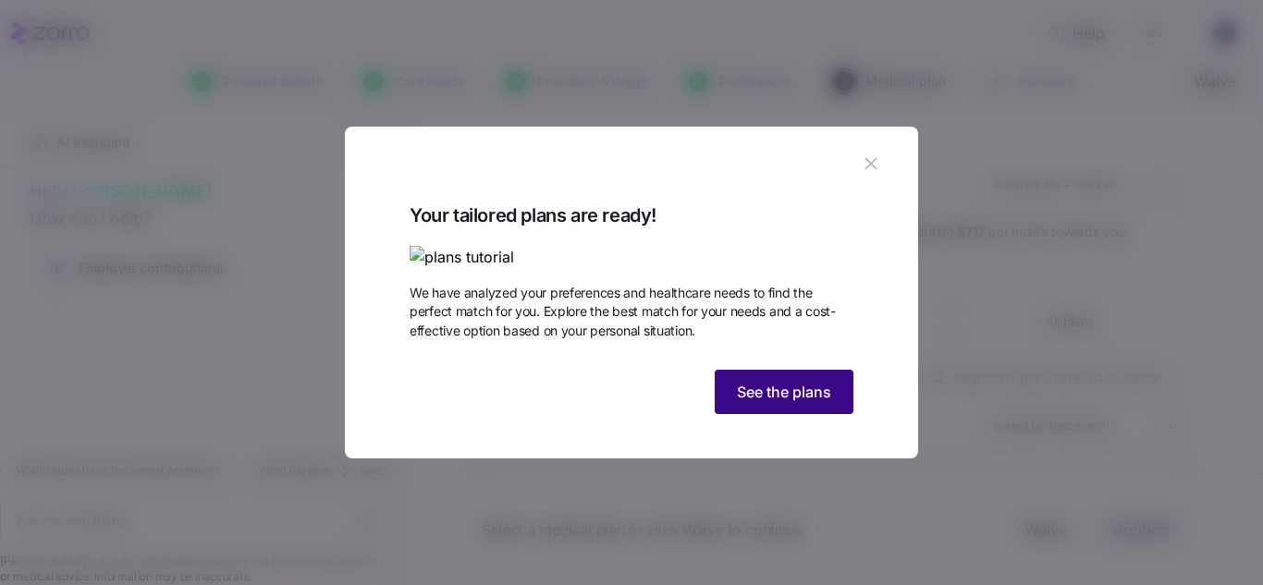
click at [813, 414] on button "See the plans" at bounding box center [784, 392] width 139 height 44
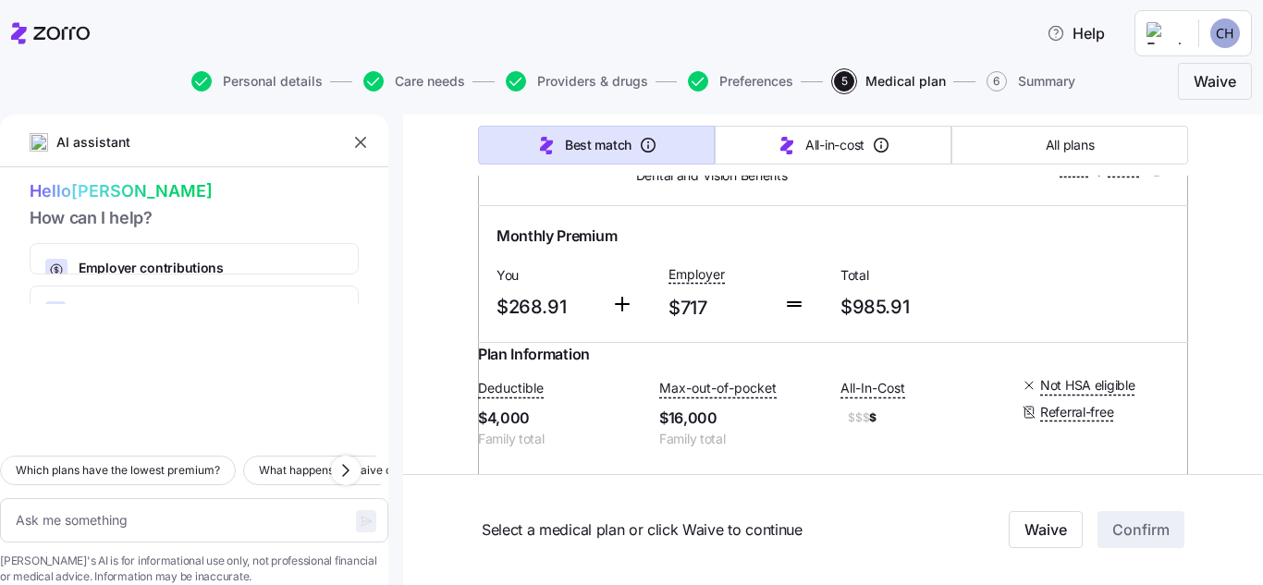
scroll to position [832, 0]
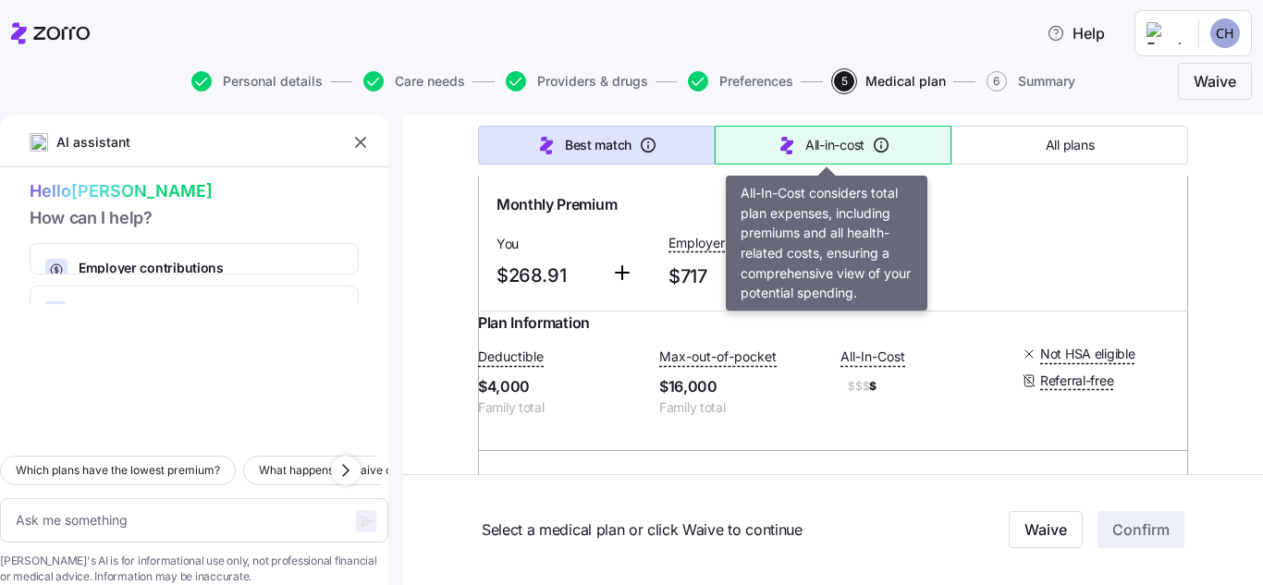
click at [806, 157] on button "All-in-cost" at bounding box center [833, 145] width 237 height 39
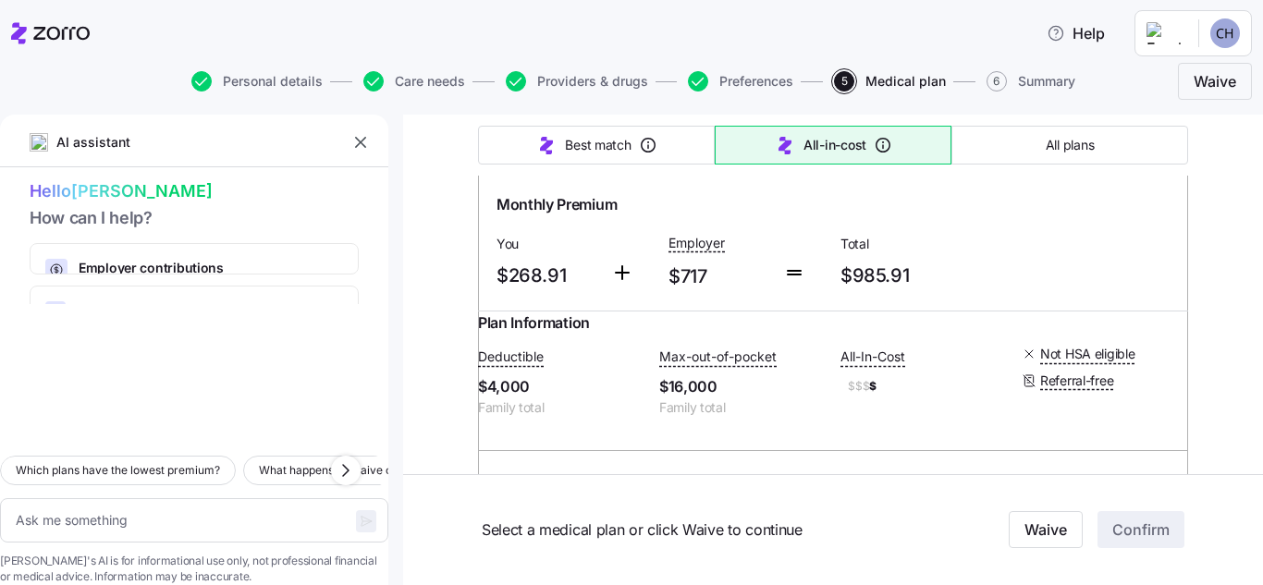
type textarea "x"
type input "Sorted by: All-in-cost"
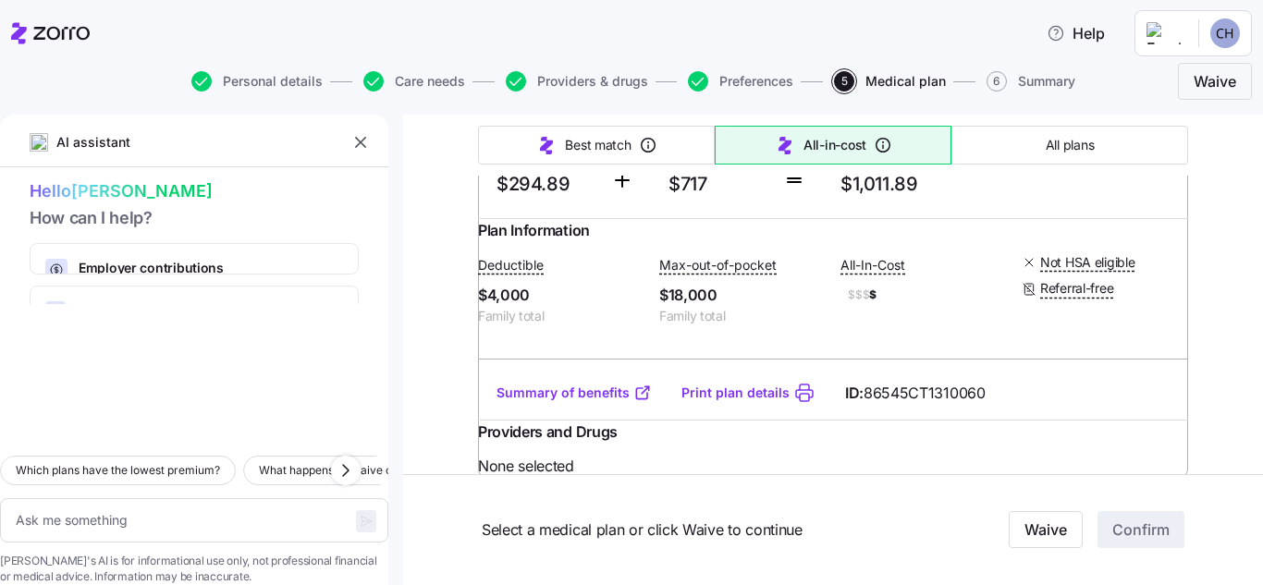
scroll to position [1479, 0]
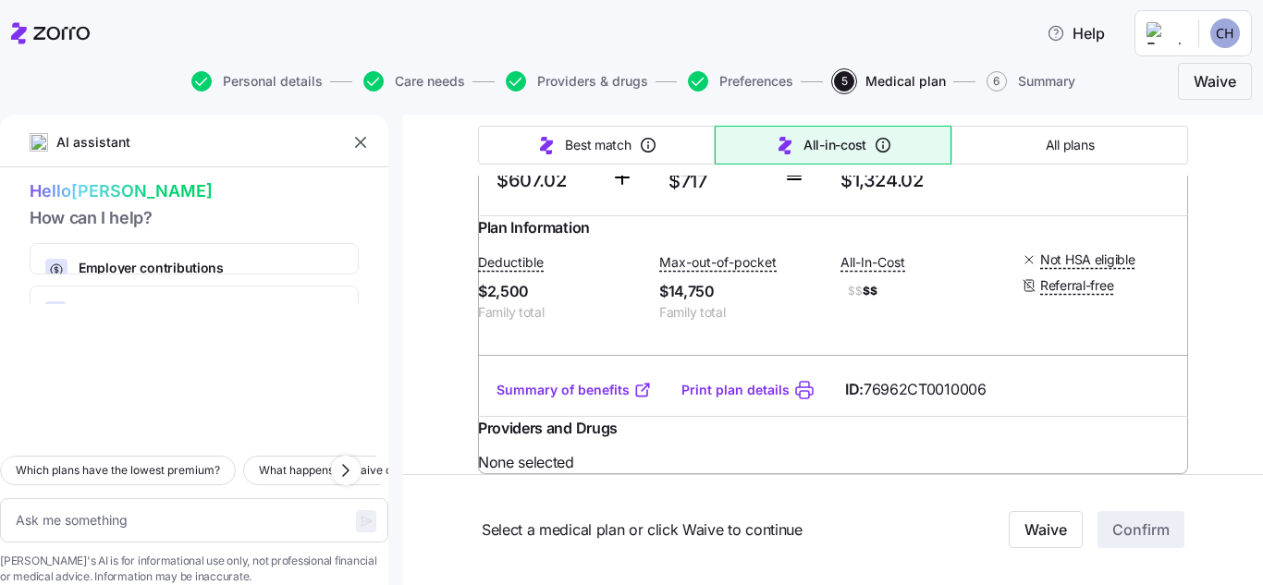
type textarea "x"
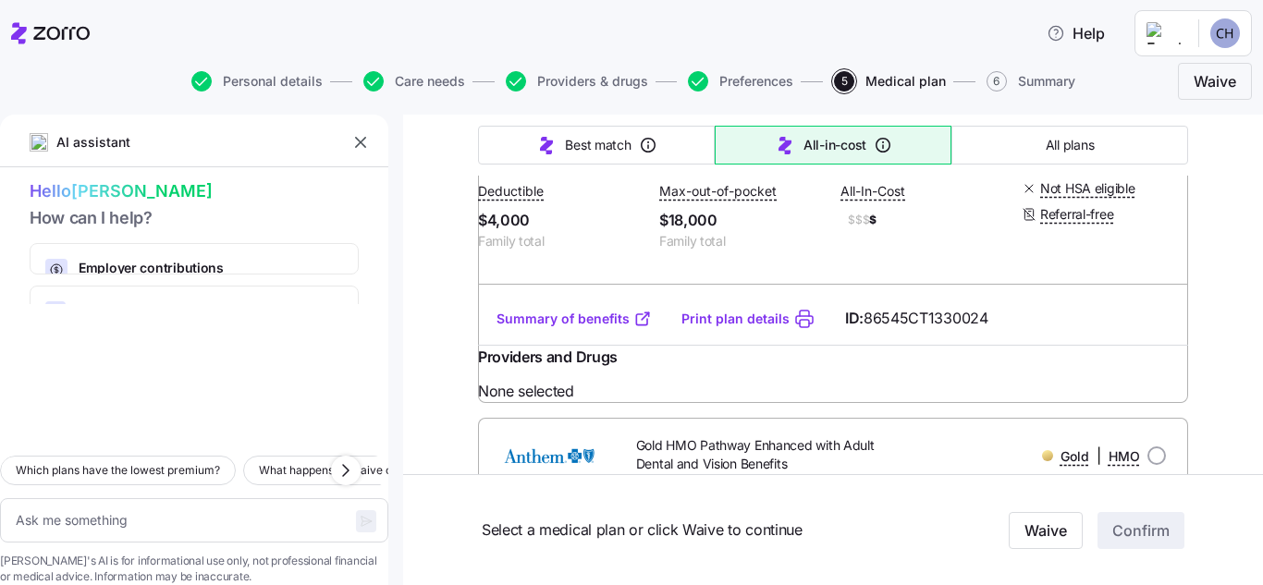
scroll to position [555, 0]
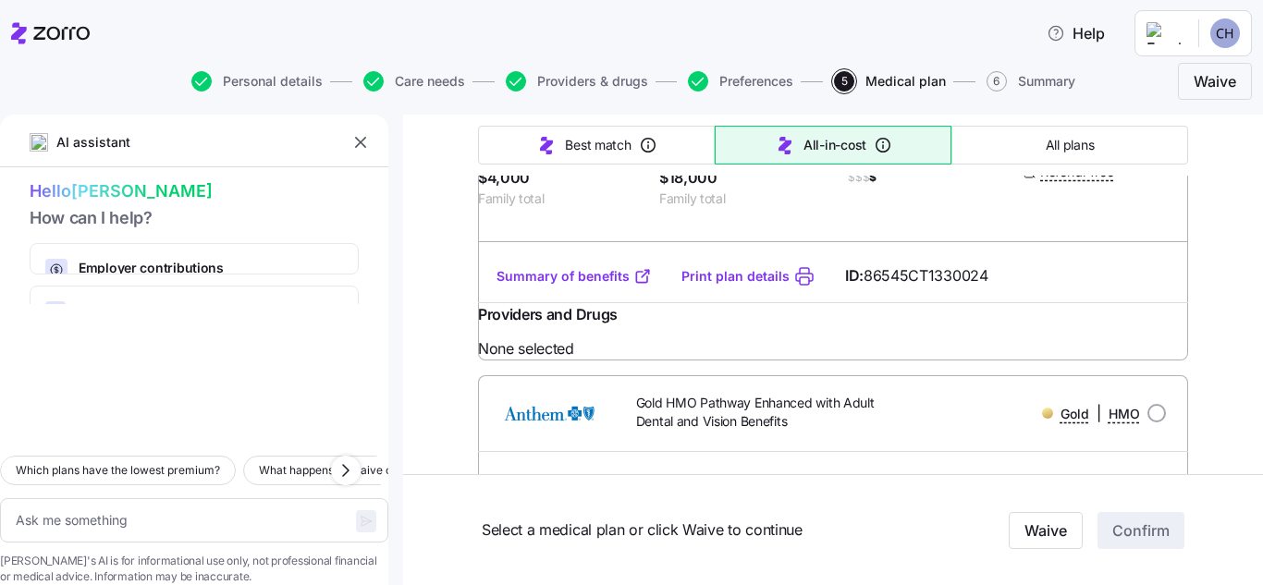
click at [599, 286] on link "Summary of benefits" at bounding box center [573, 276] width 155 height 18
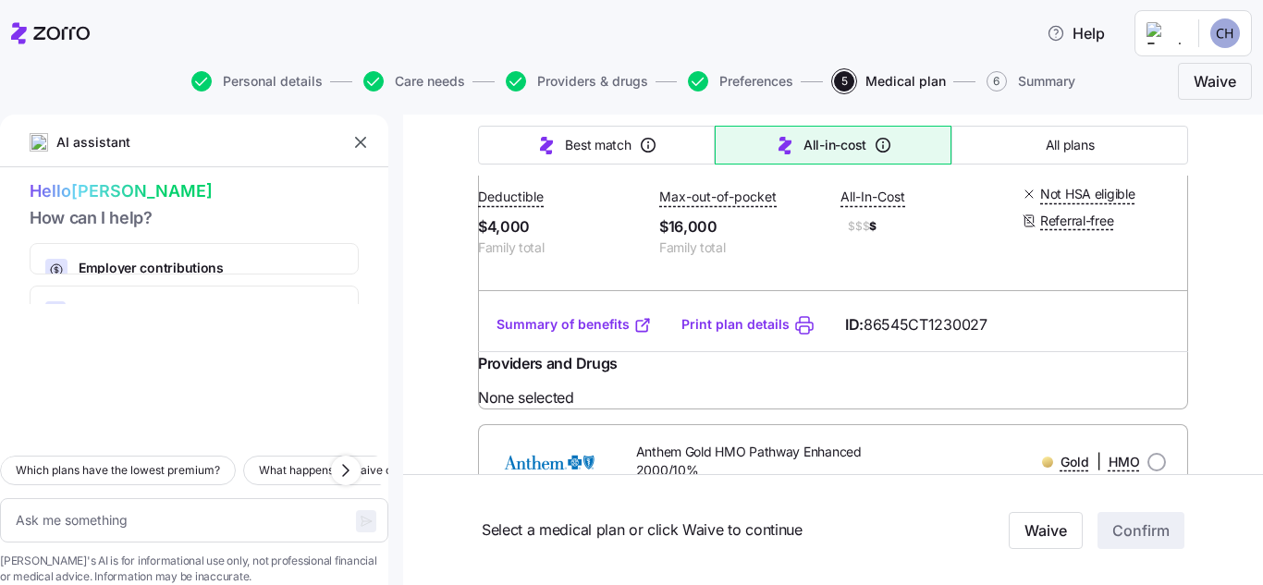
scroll to position [1017, 0]
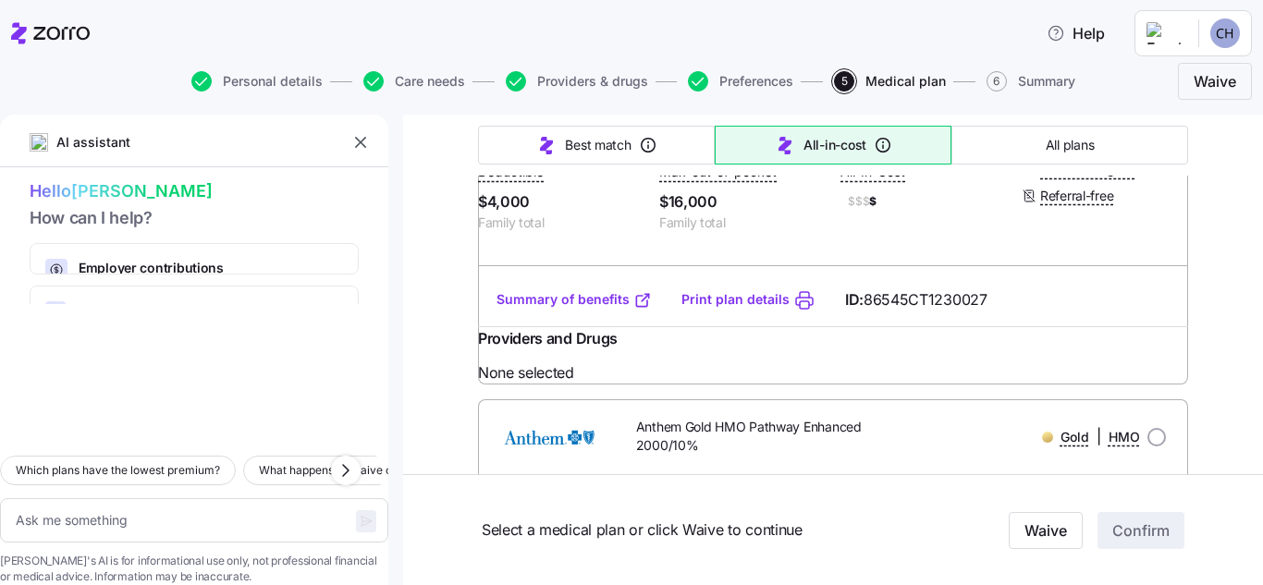
click at [550, 309] on link "Summary of benefits" at bounding box center [573, 299] width 155 height 18
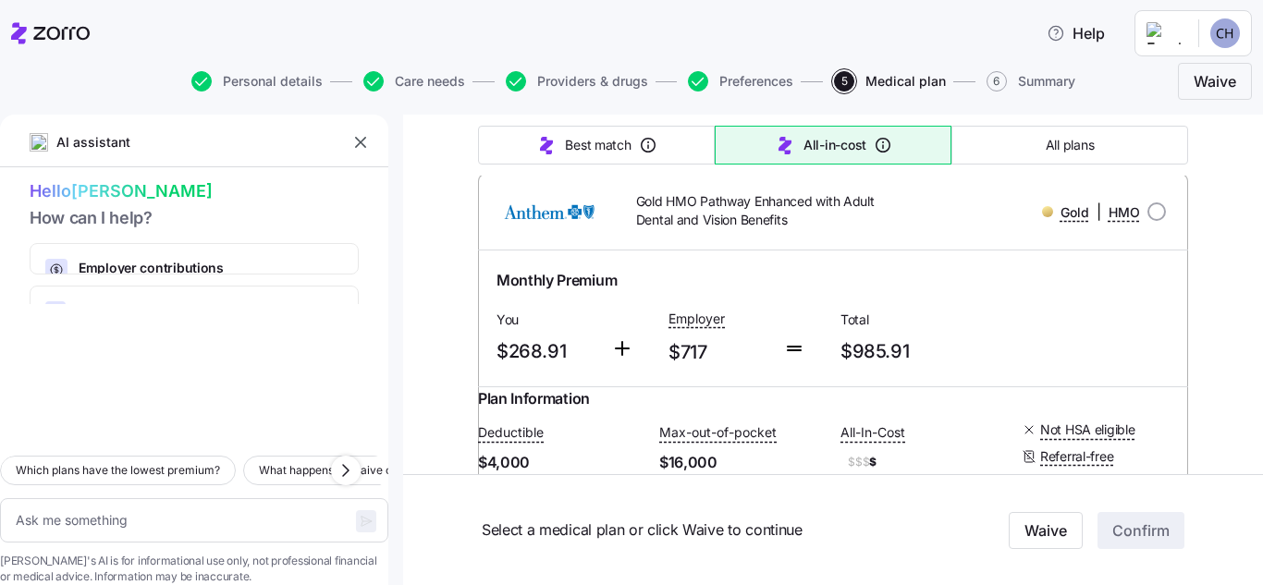
scroll to position [740, 0]
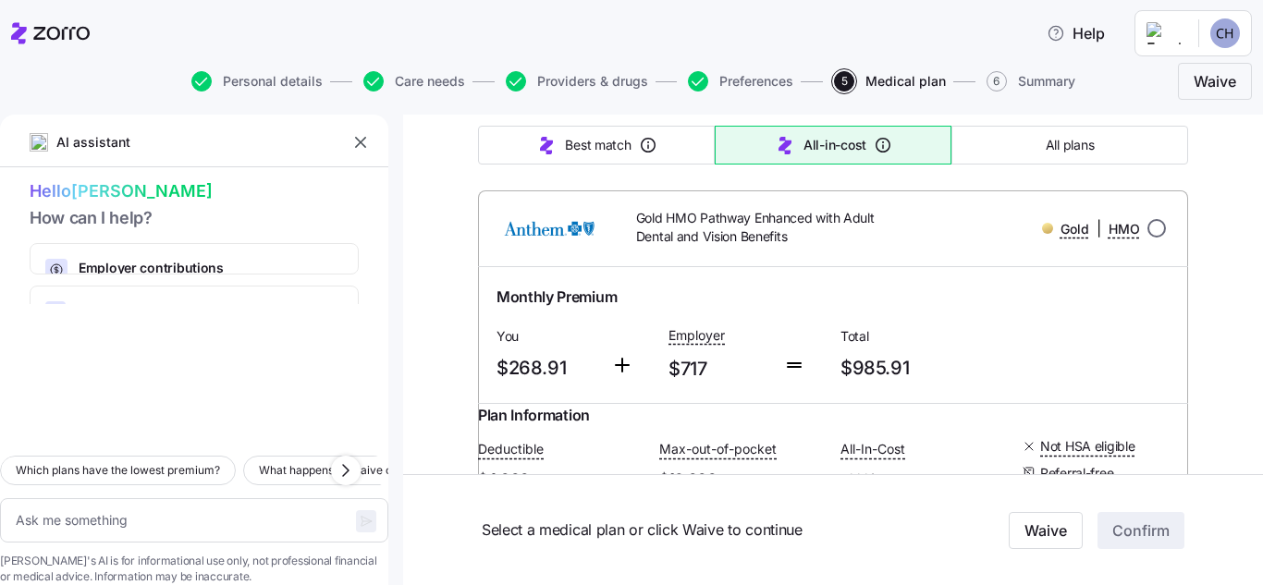
click at [1154, 238] on input "radio" at bounding box center [1156, 228] width 18 height 18
radio input "true"
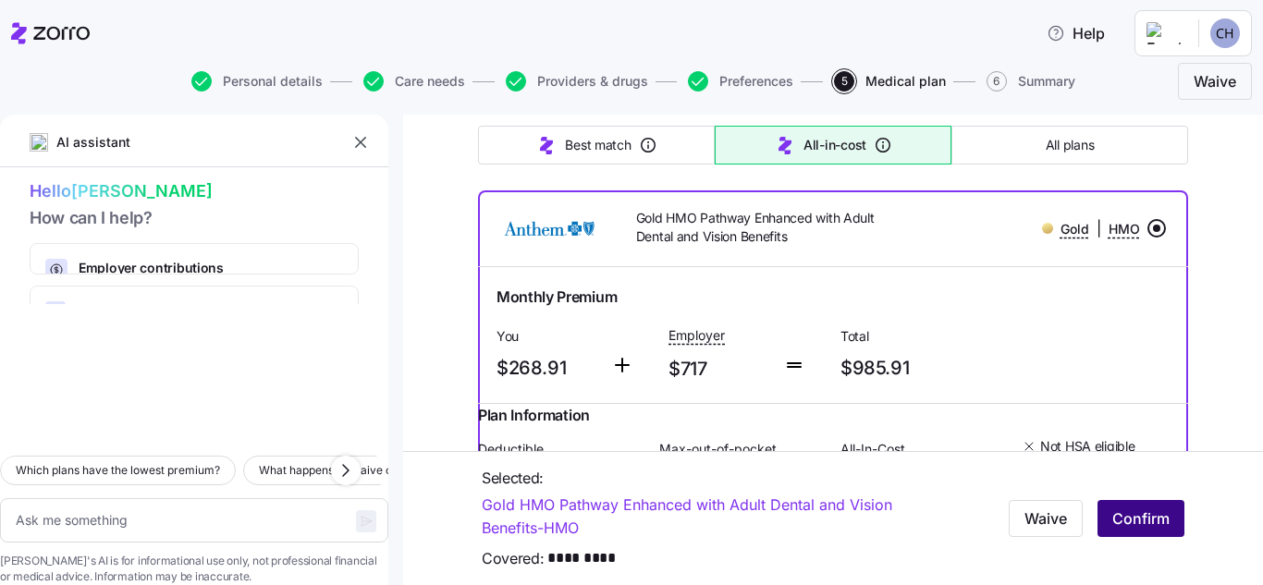
click at [1133, 522] on span "Confirm" at bounding box center [1140, 519] width 57 height 22
type textarea "x"
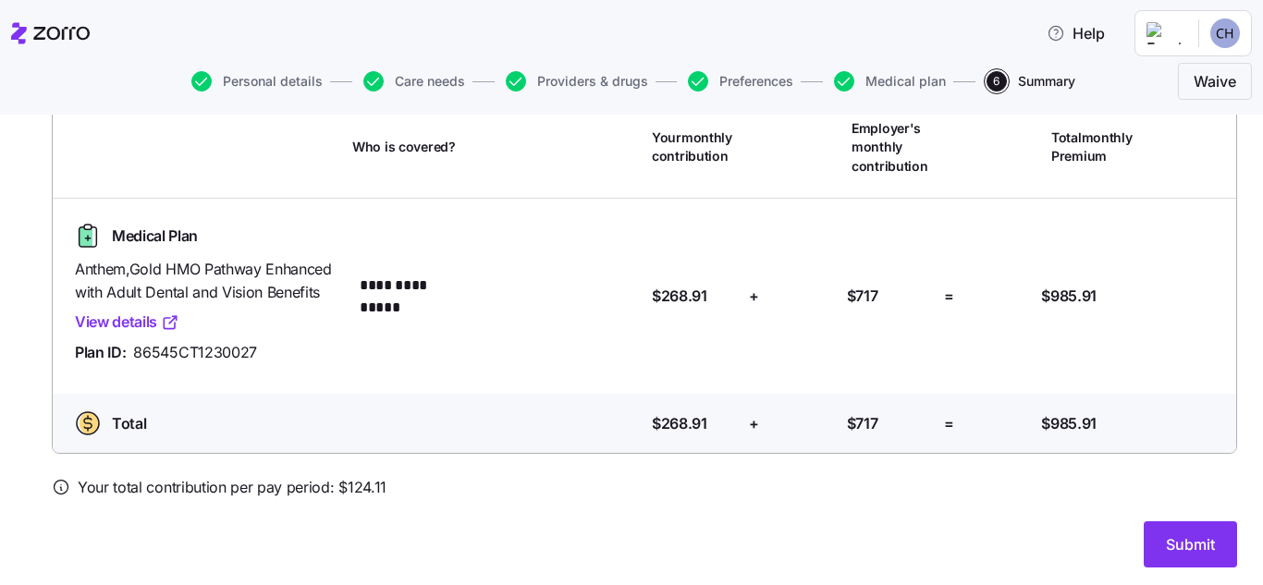
scroll to position [176, 0]
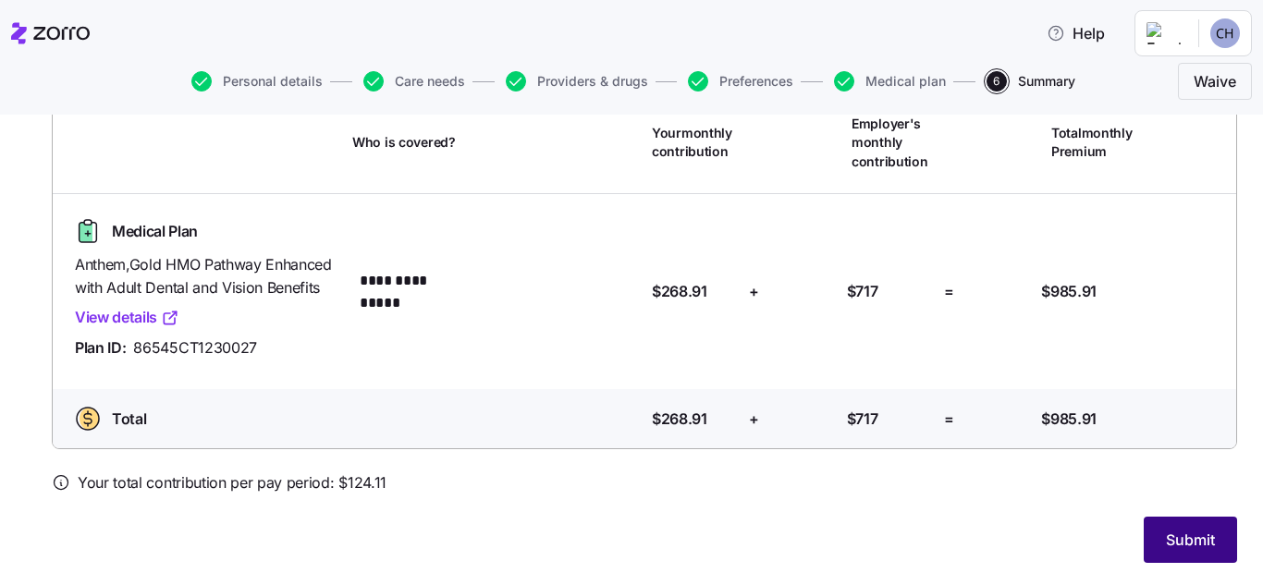
click at [1194, 536] on span "Submit" at bounding box center [1190, 540] width 49 height 22
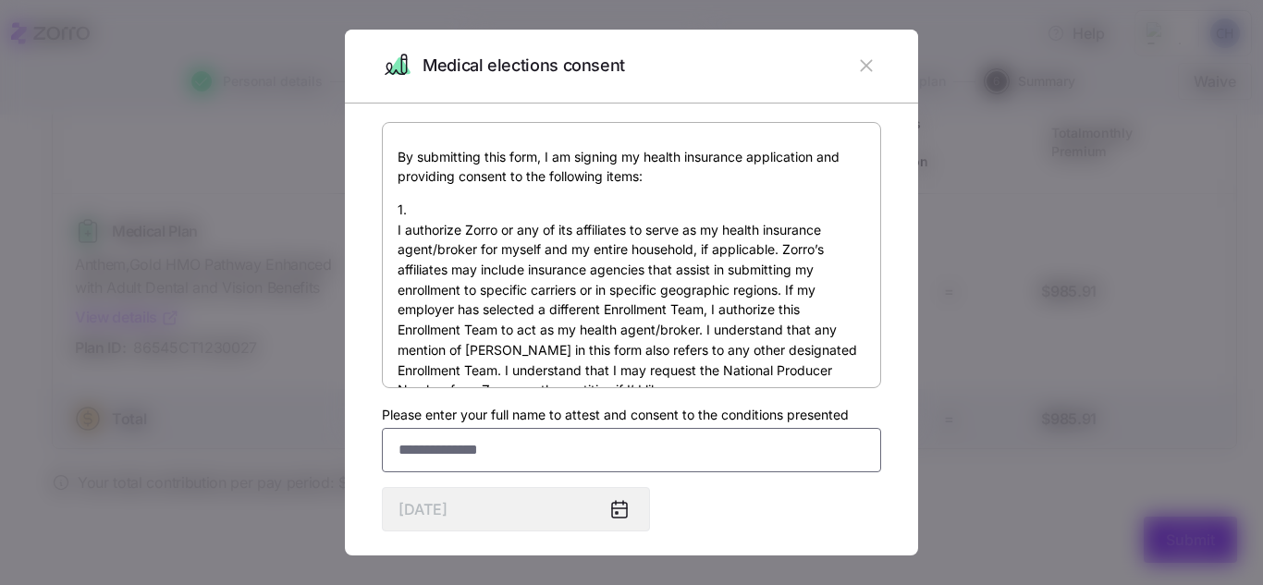
click at [386, 448] on input "Please enter your full name to attest and consent to the conditions presented" at bounding box center [631, 450] width 499 height 44
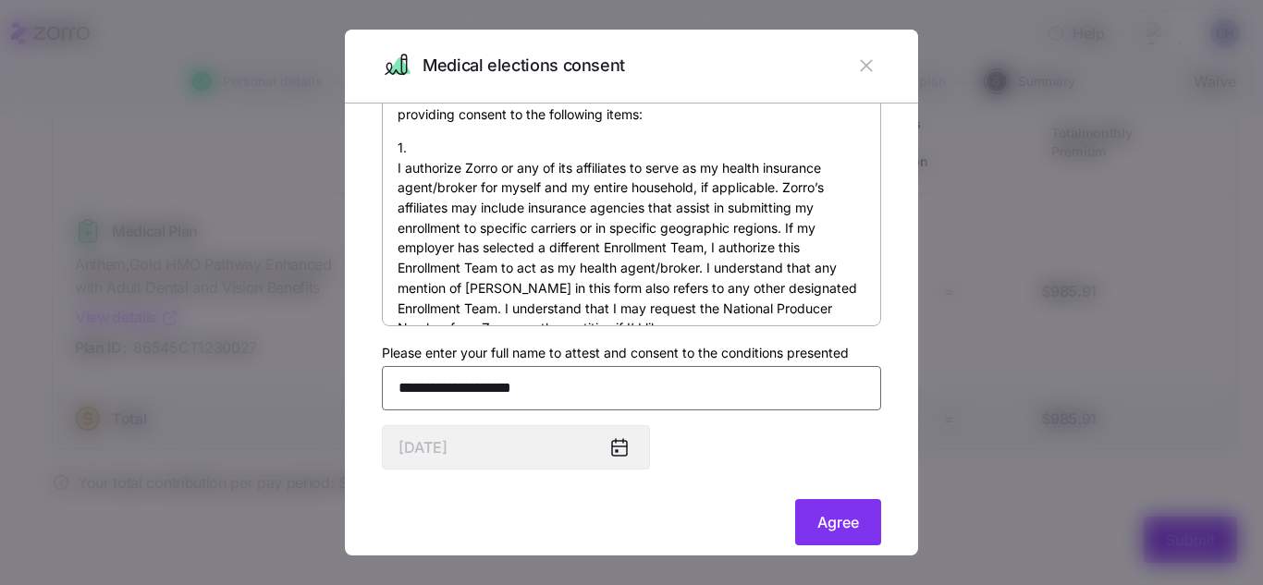
scroll to position [92, 0]
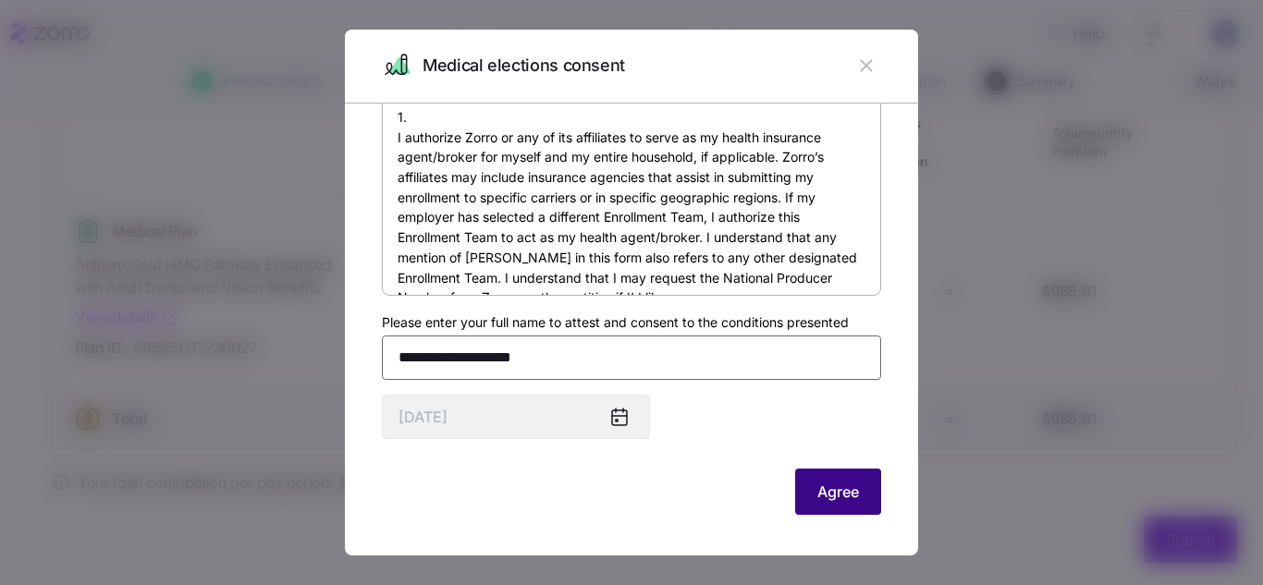
type input "**********"
click at [817, 490] on span "Agree" at bounding box center [838, 492] width 42 height 22
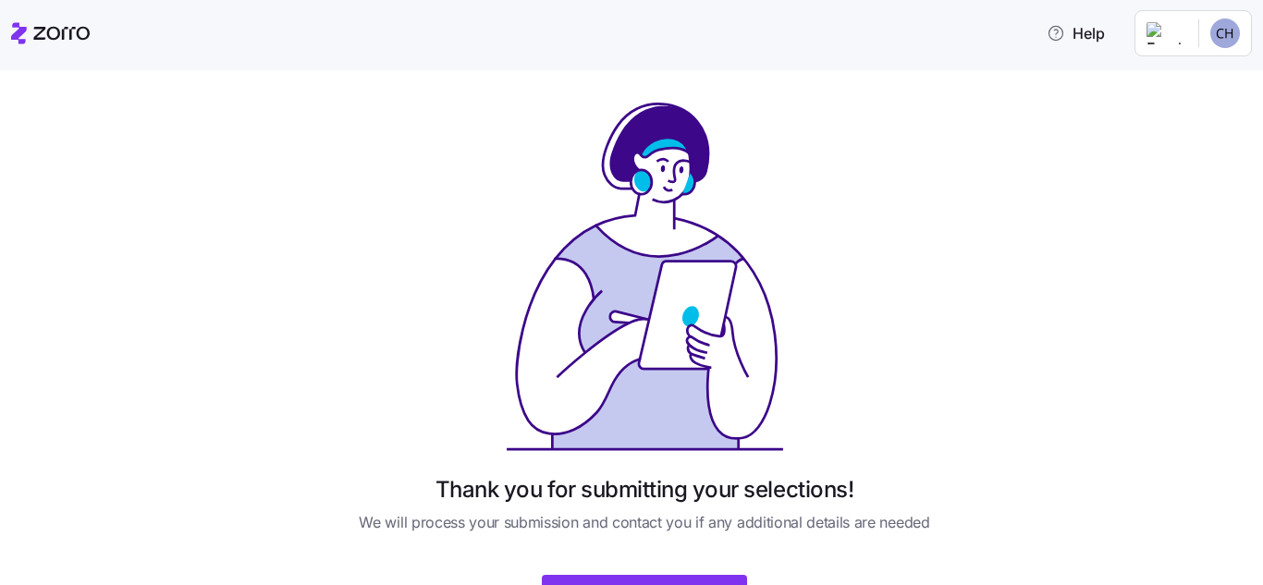
scroll to position [92, 0]
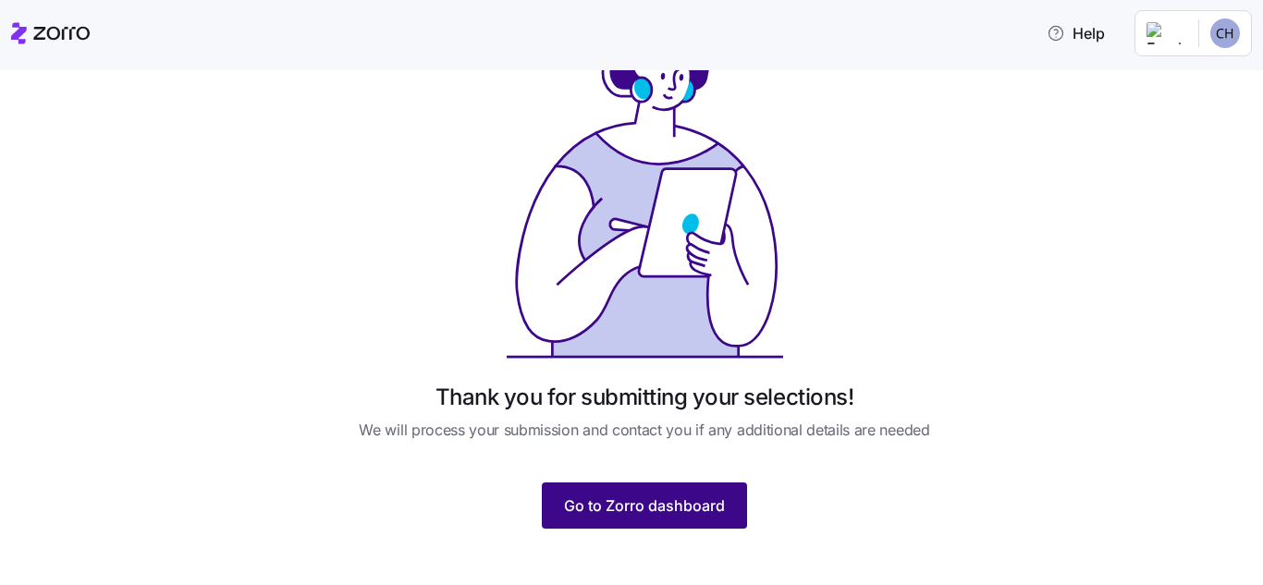
click at [641, 527] on button "Go to Zorro dashboard" at bounding box center [644, 506] width 205 height 46
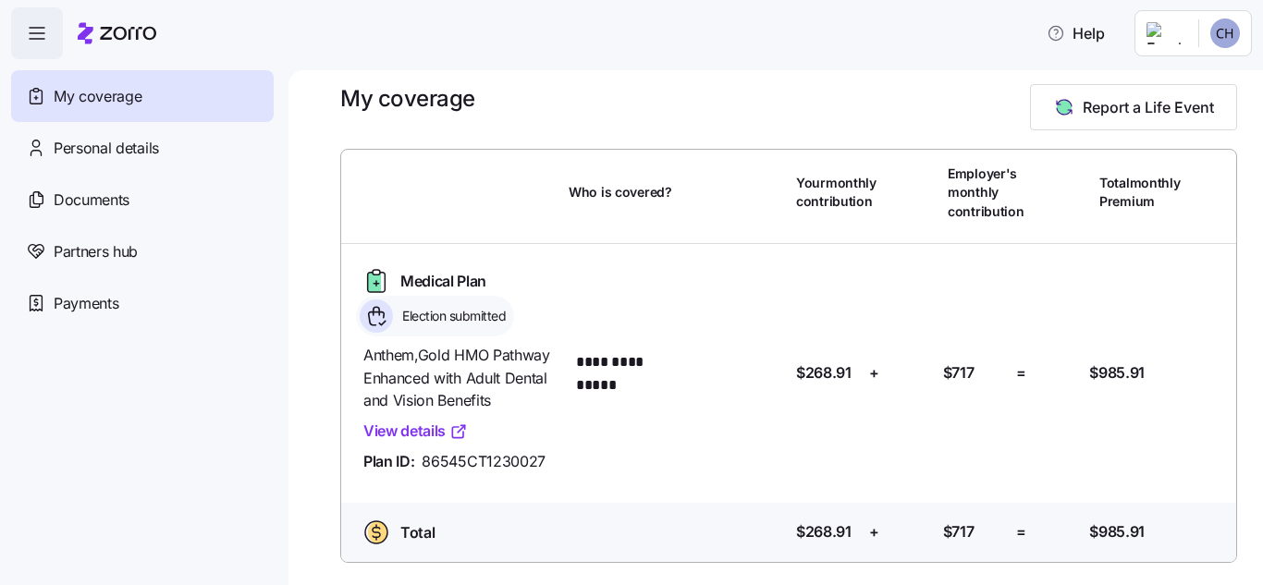
scroll to position [39, 0]
click at [1206, 36] on html "**********" at bounding box center [631, 287] width 1263 height 574
click at [1206, 99] on div "Log out" at bounding box center [1189, 113] width 112 height 30
